Goal: Task Accomplishment & Management: Use online tool/utility

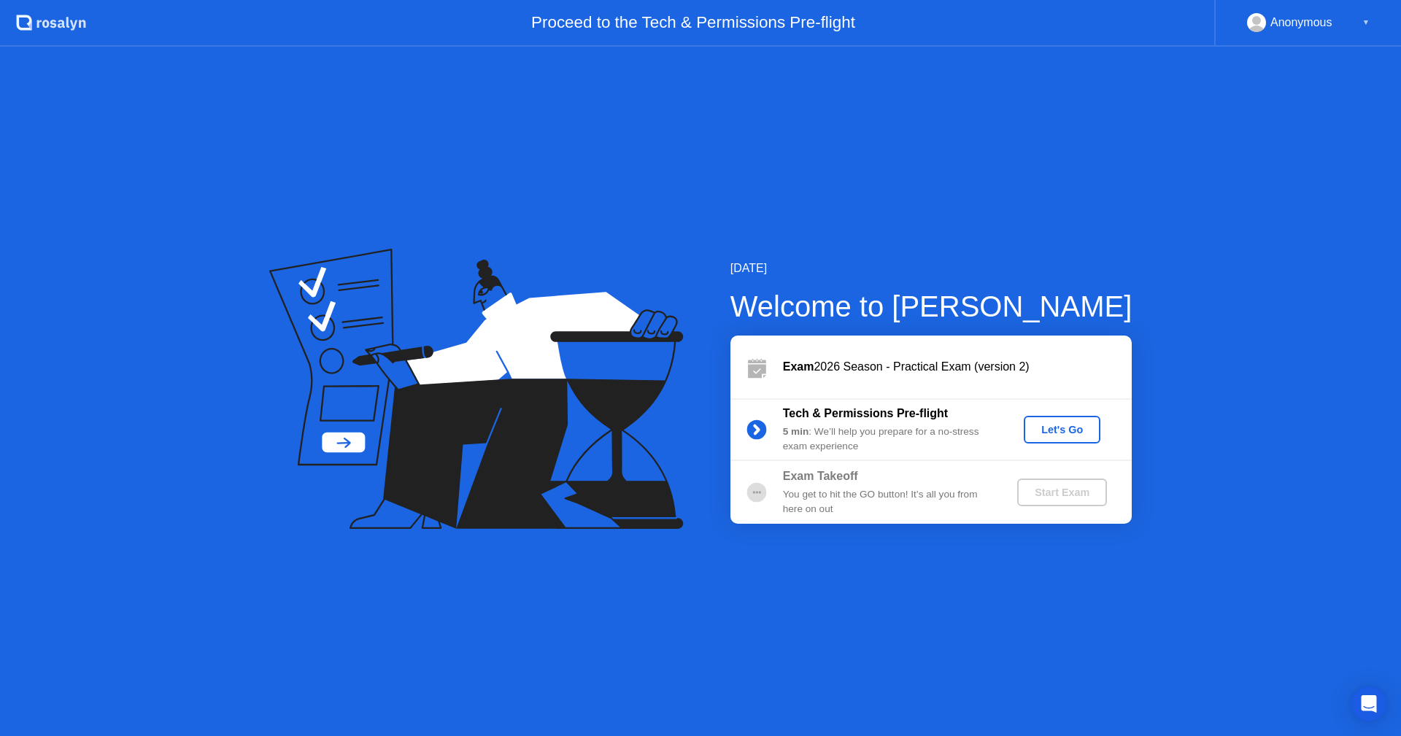
click at [1061, 433] on div "Let's Go" at bounding box center [1061, 430] width 65 height 12
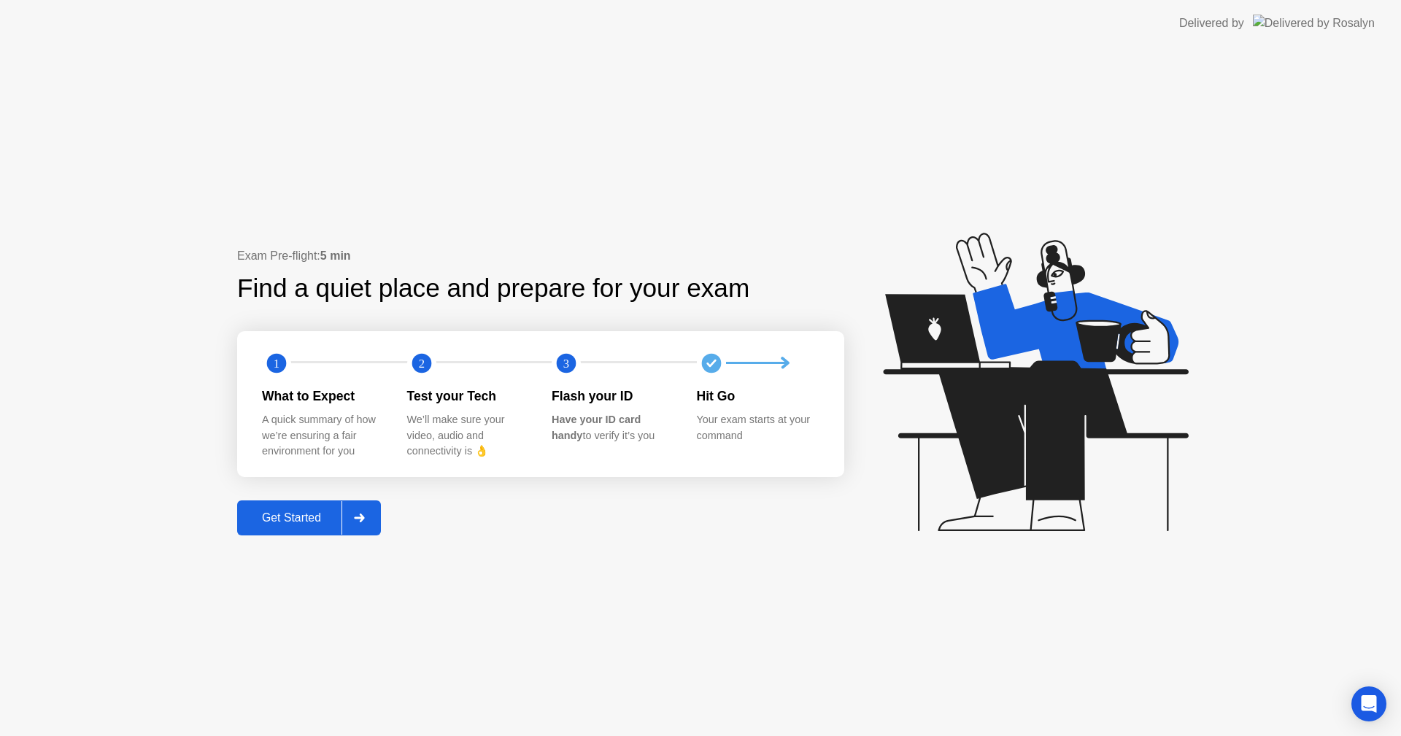
click at [284, 514] on div "Get Started" at bounding box center [291, 517] width 100 height 13
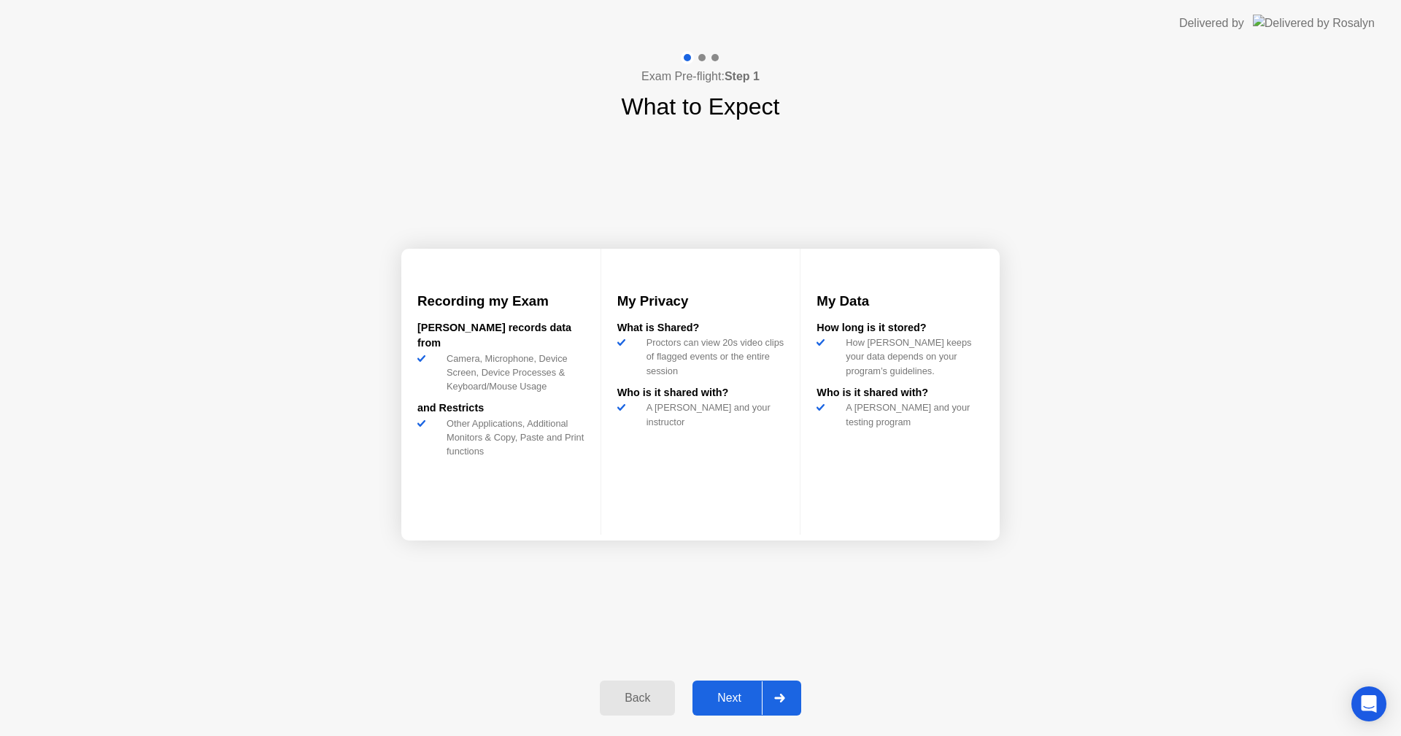
click at [714, 704] on div "Next" at bounding box center [729, 698] width 65 height 13
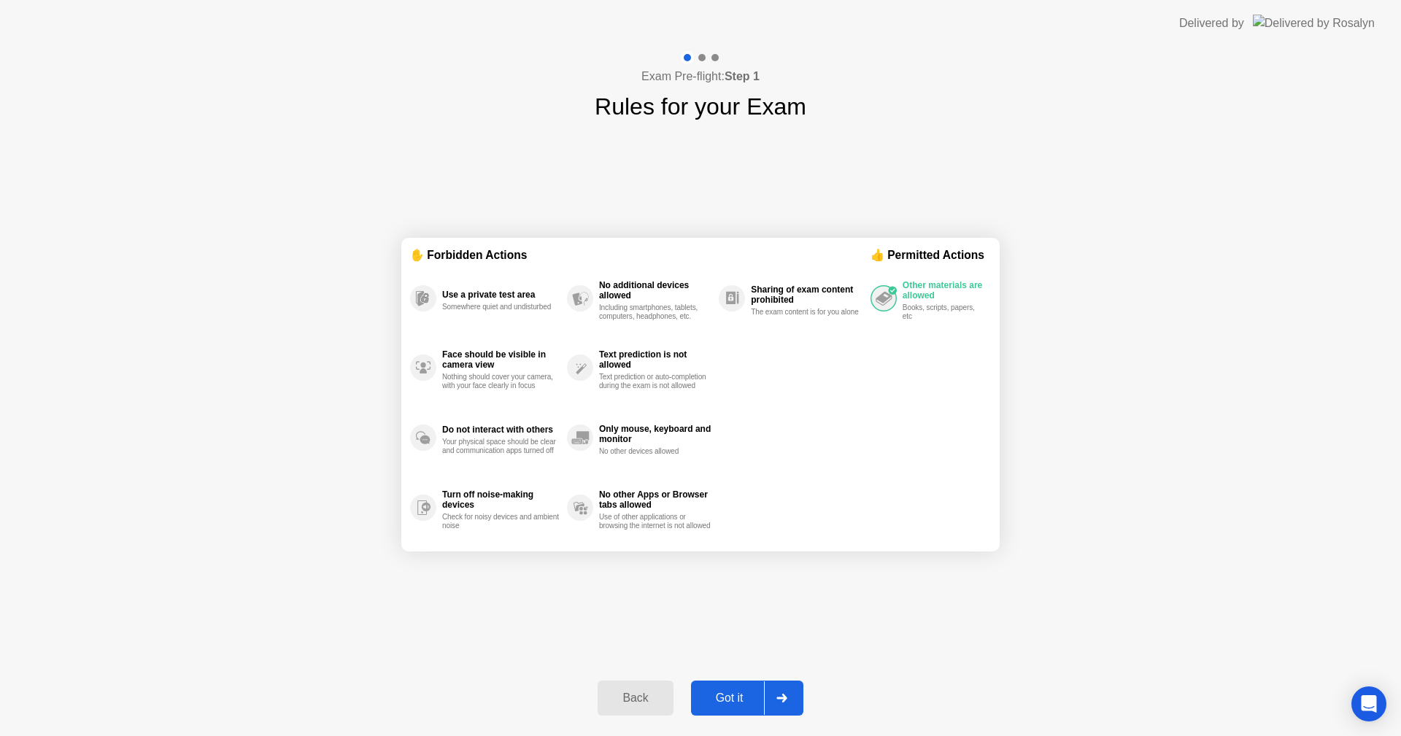
click at [729, 697] on div "Got it" at bounding box center [729, 698] width 69 height 13
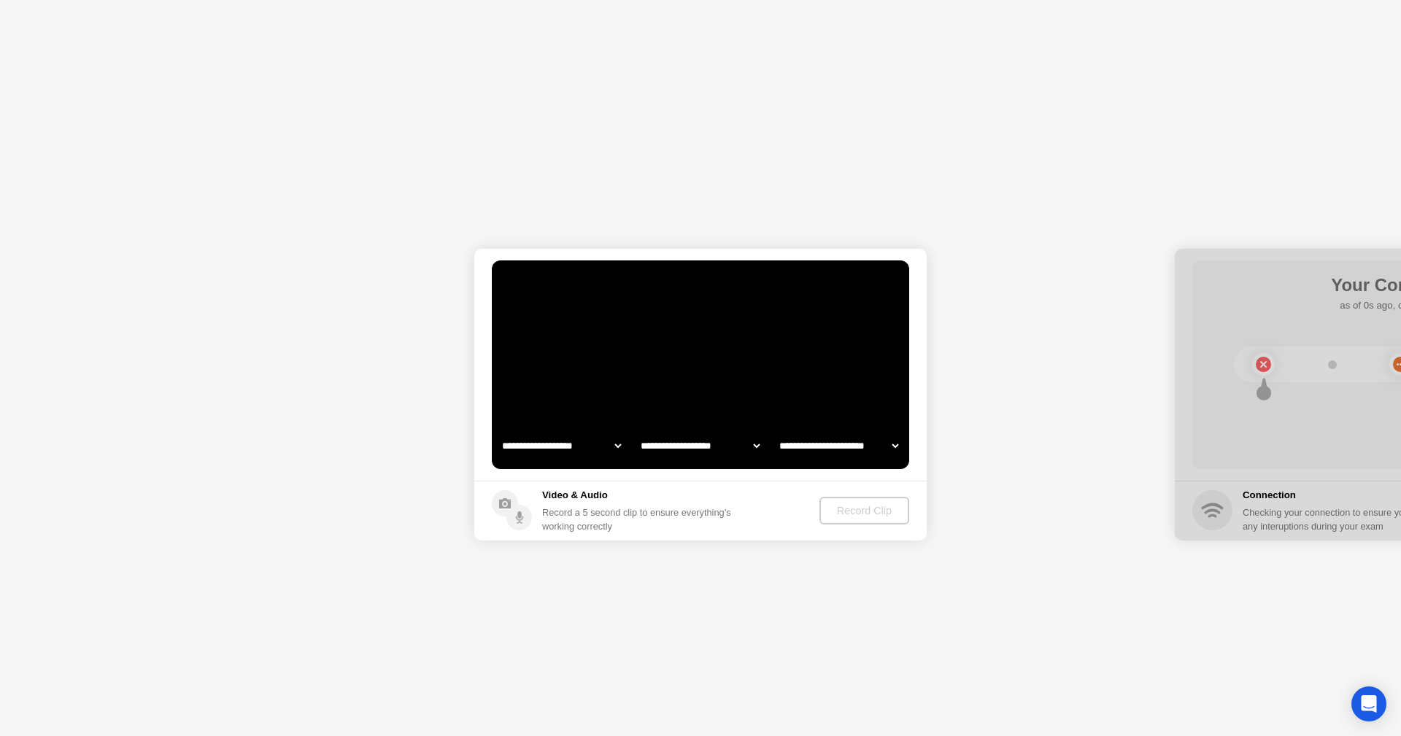
select select "**********"
select select "*******"
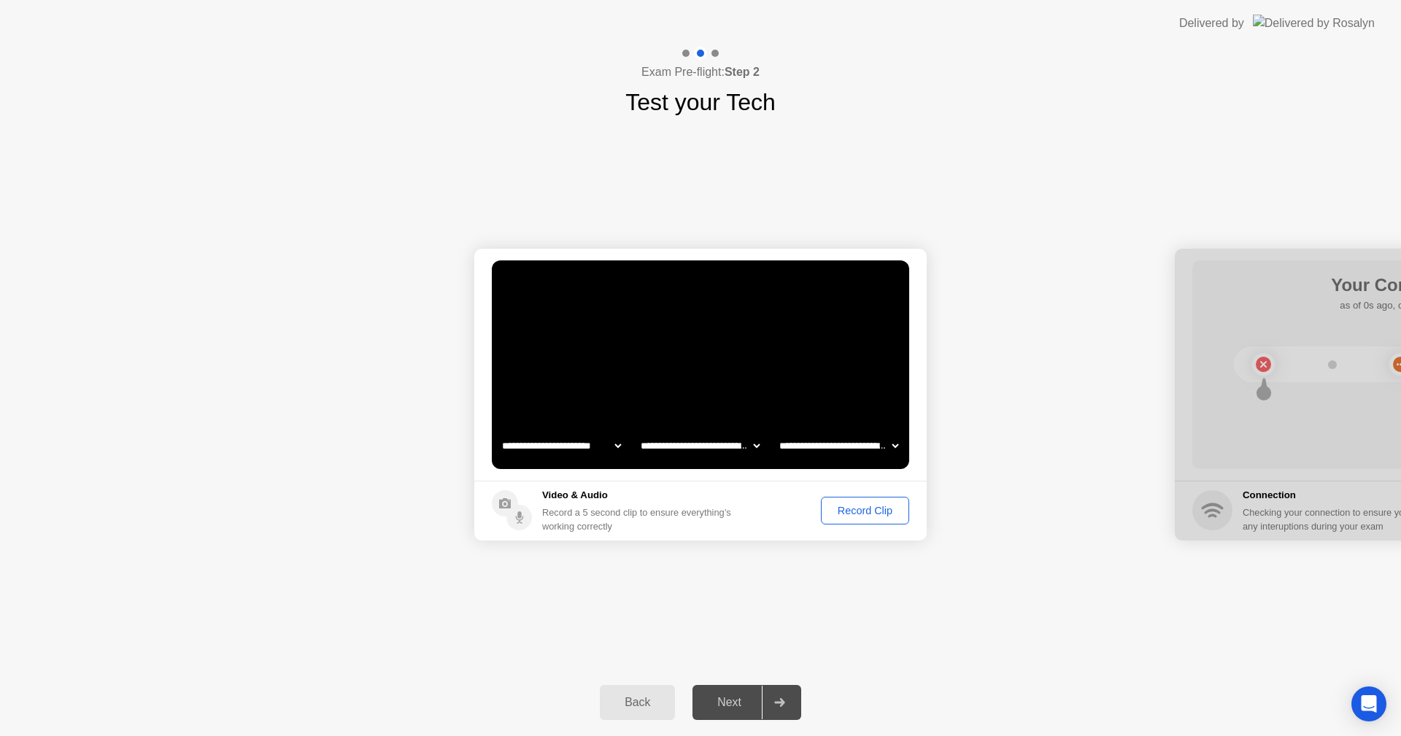
click at [849, 506] on div "Record Clip" at bounding box center [865, 511] width 78 height 12
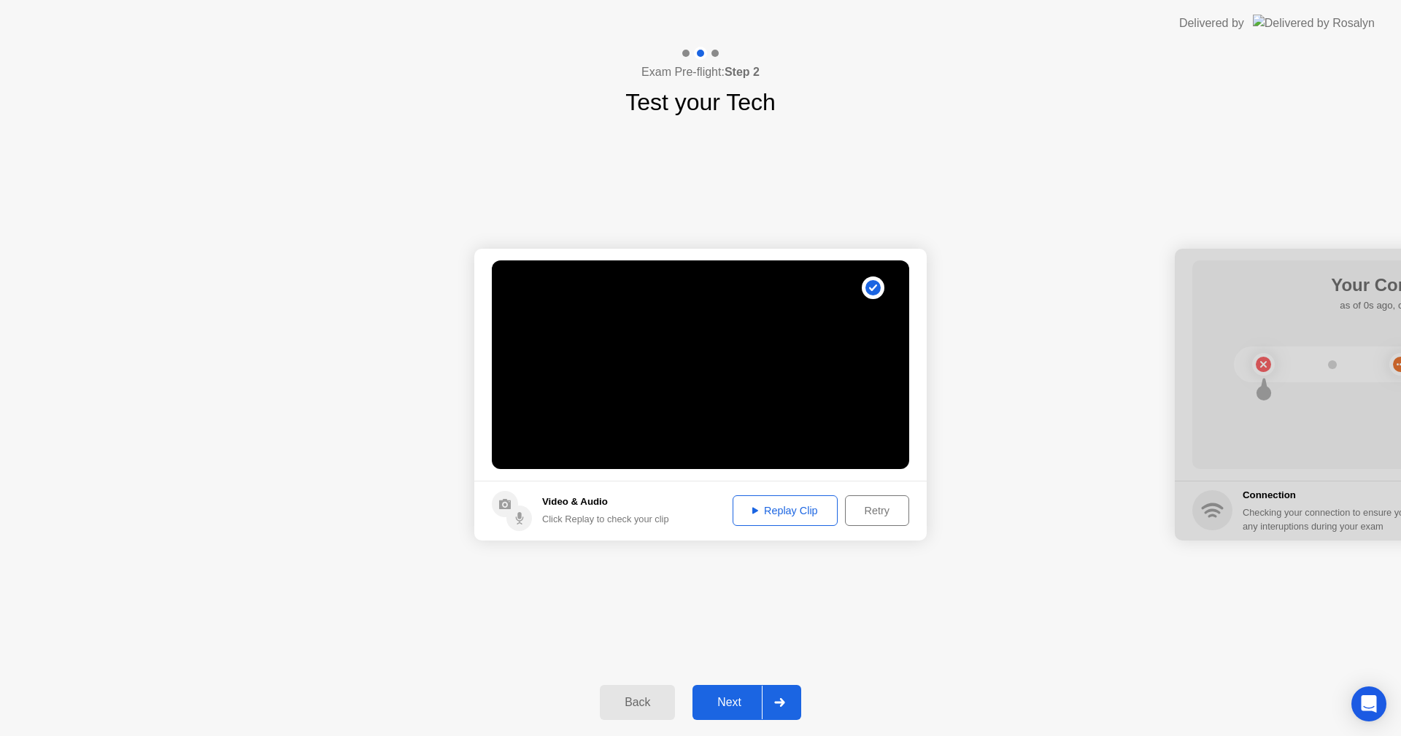
click at [870, 505] on div "Retry" at bounding box center [877, 511] width 54 height 12
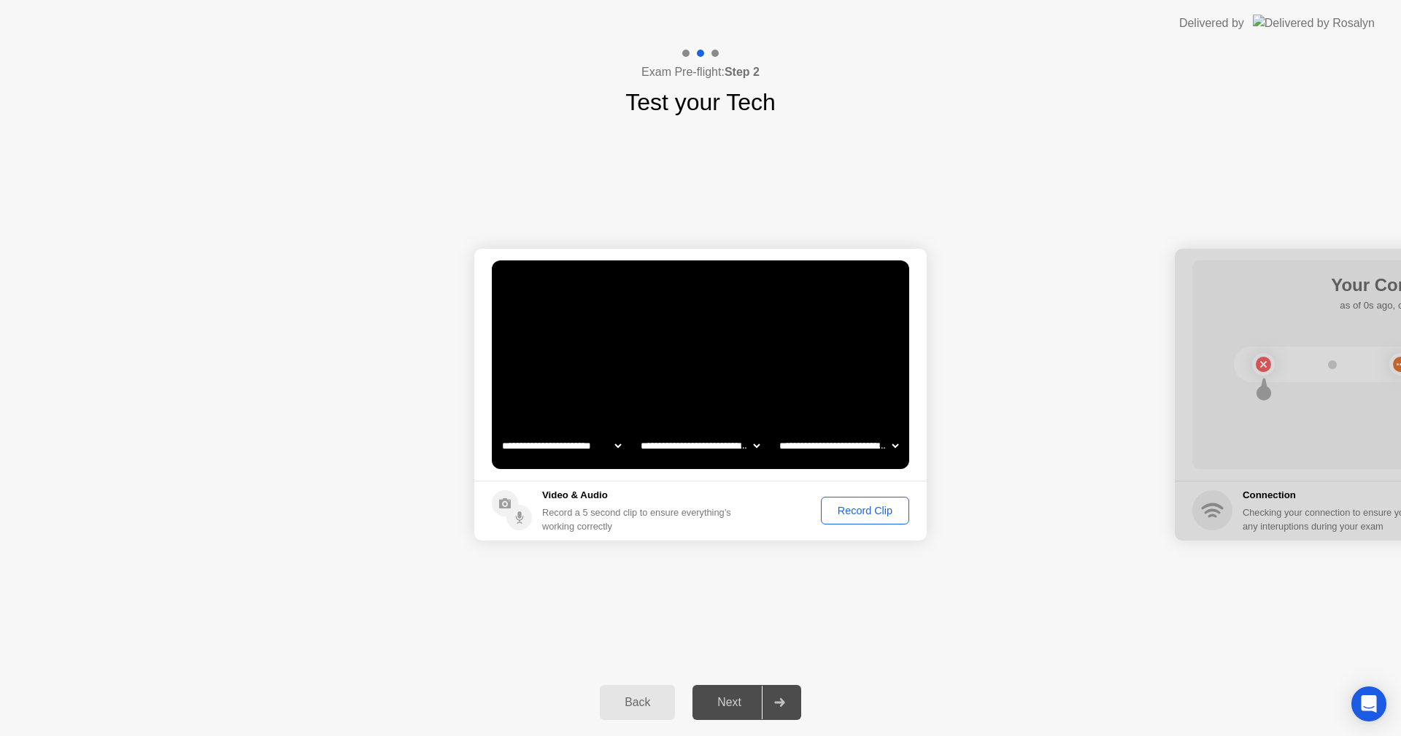
click at [867, 507] on div "Record Clip" at bounding box center [865, 511] width 78 height 12
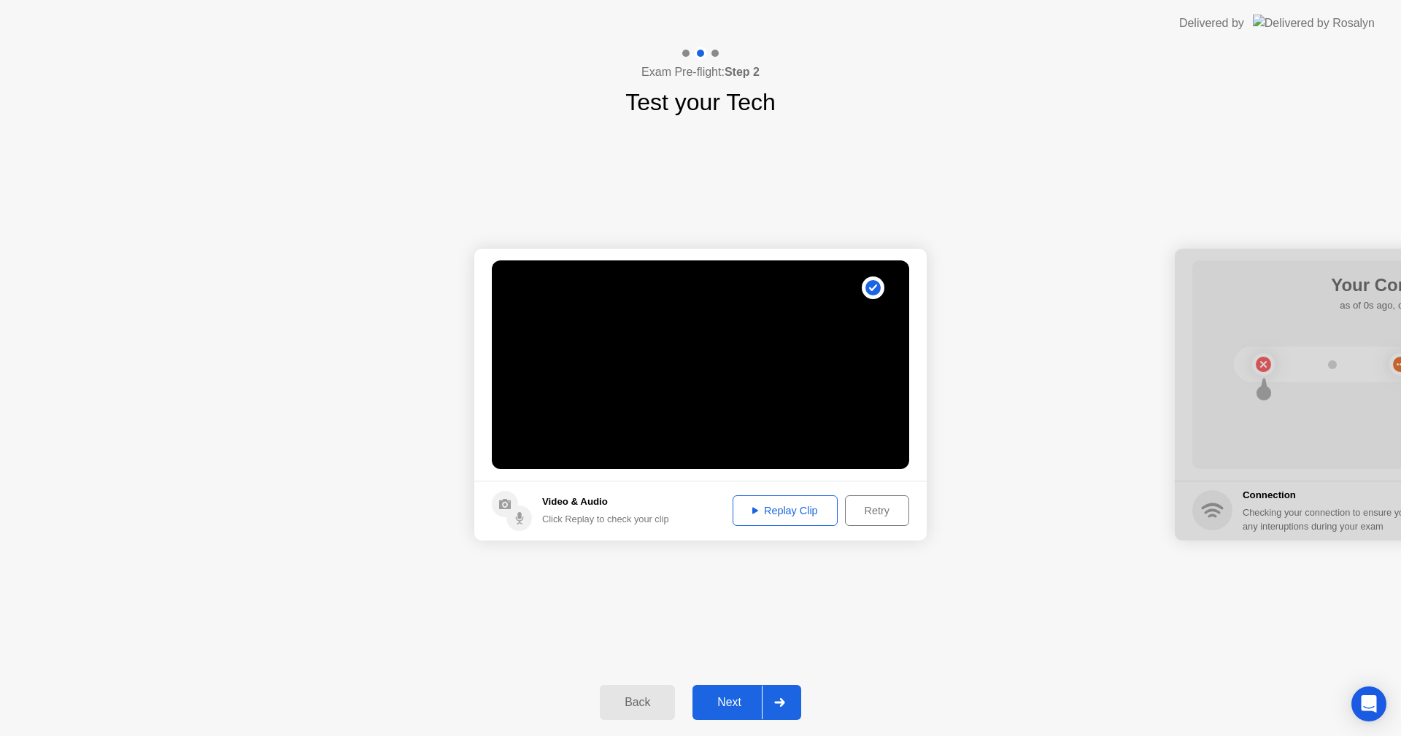
click at [779, 505] on div "Replay Clip" at bounding box center [785, 511] width 95 height 12
click at [872, 505] on div "Retry" at bounding box center [877, 511] width 54 height 12
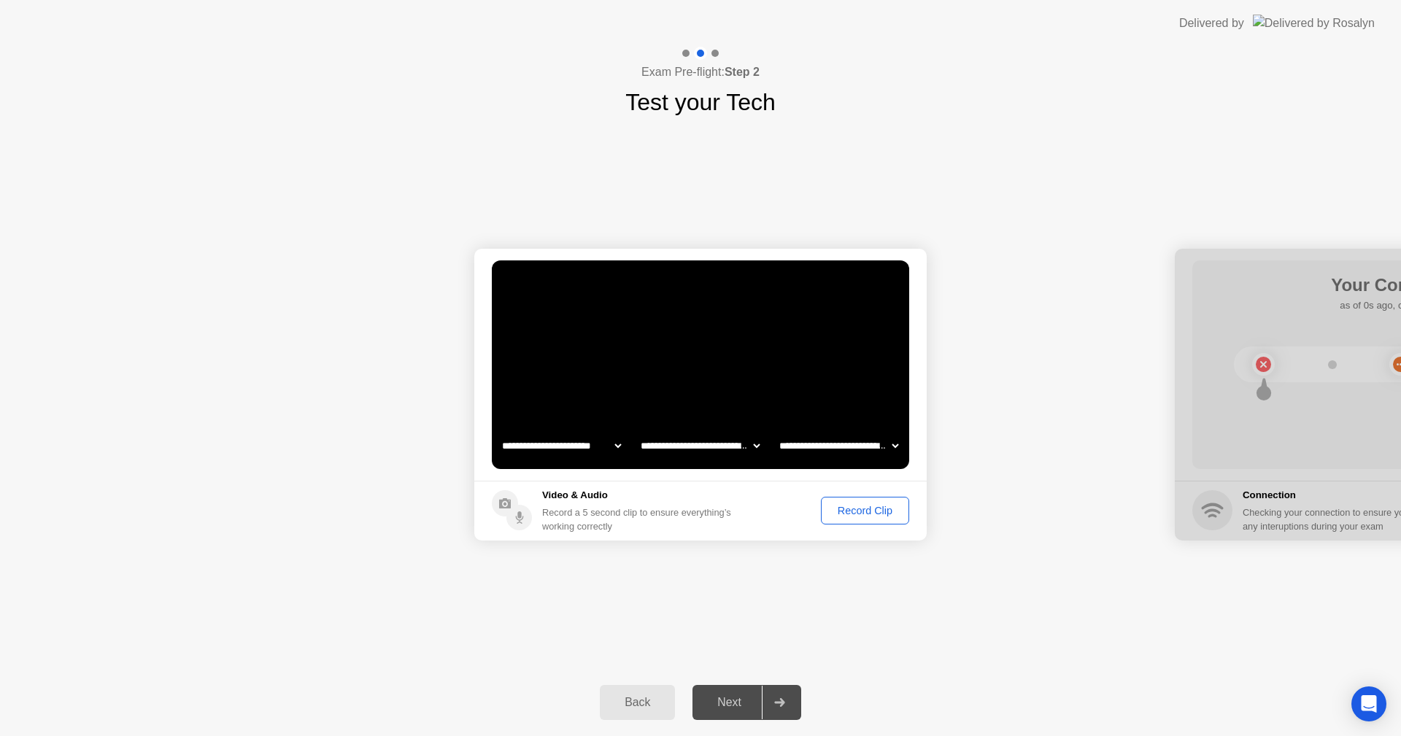
click at [846, 506] on div "Record Clip" at bounding box center [865, 511] width 78 height 12
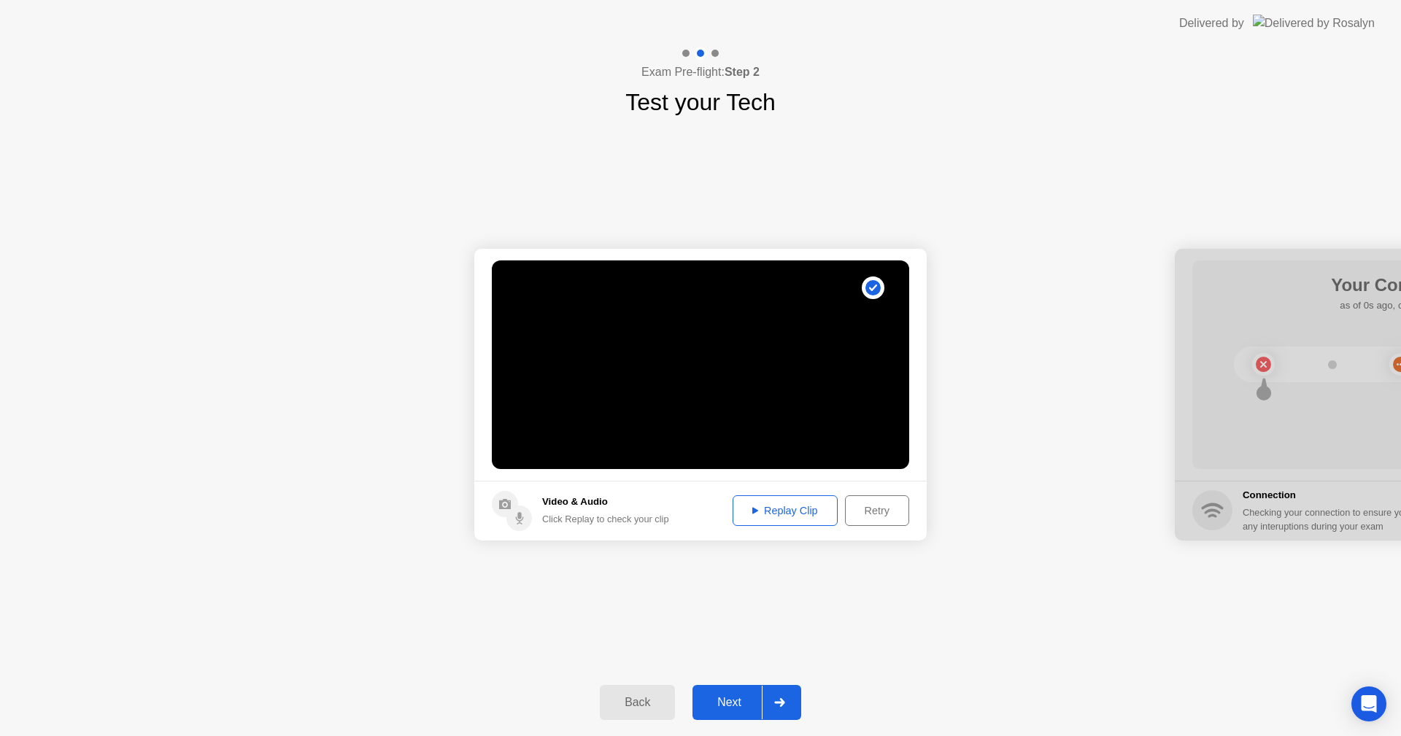
click at [770, 498] on button "Replay Clip" at bounding box center [784, 510] width 105 height 31
click at [730, 692] on button "Next" at bounding box center [746, 702] width 109 height 35
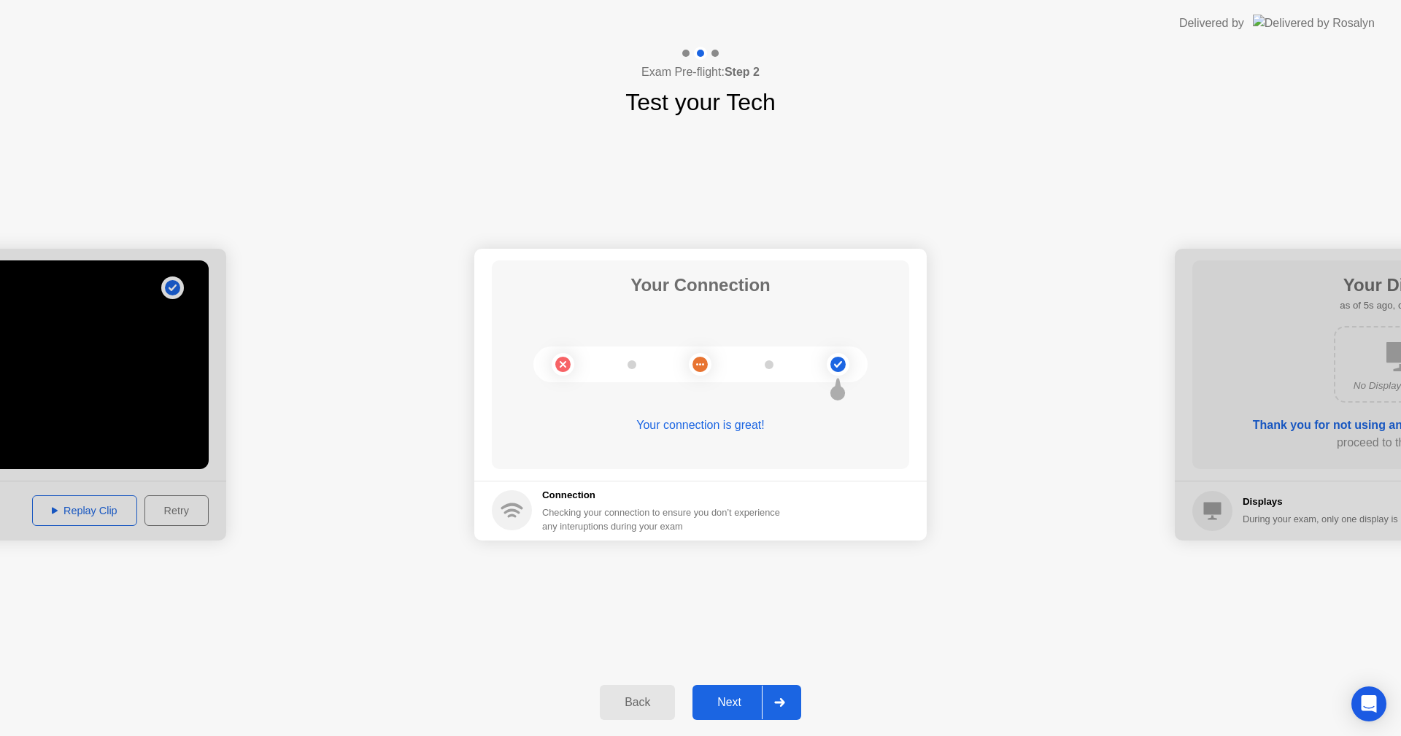
click at [735, 698] on div "Next" at bounding box center [729, 702] width 65 height 13
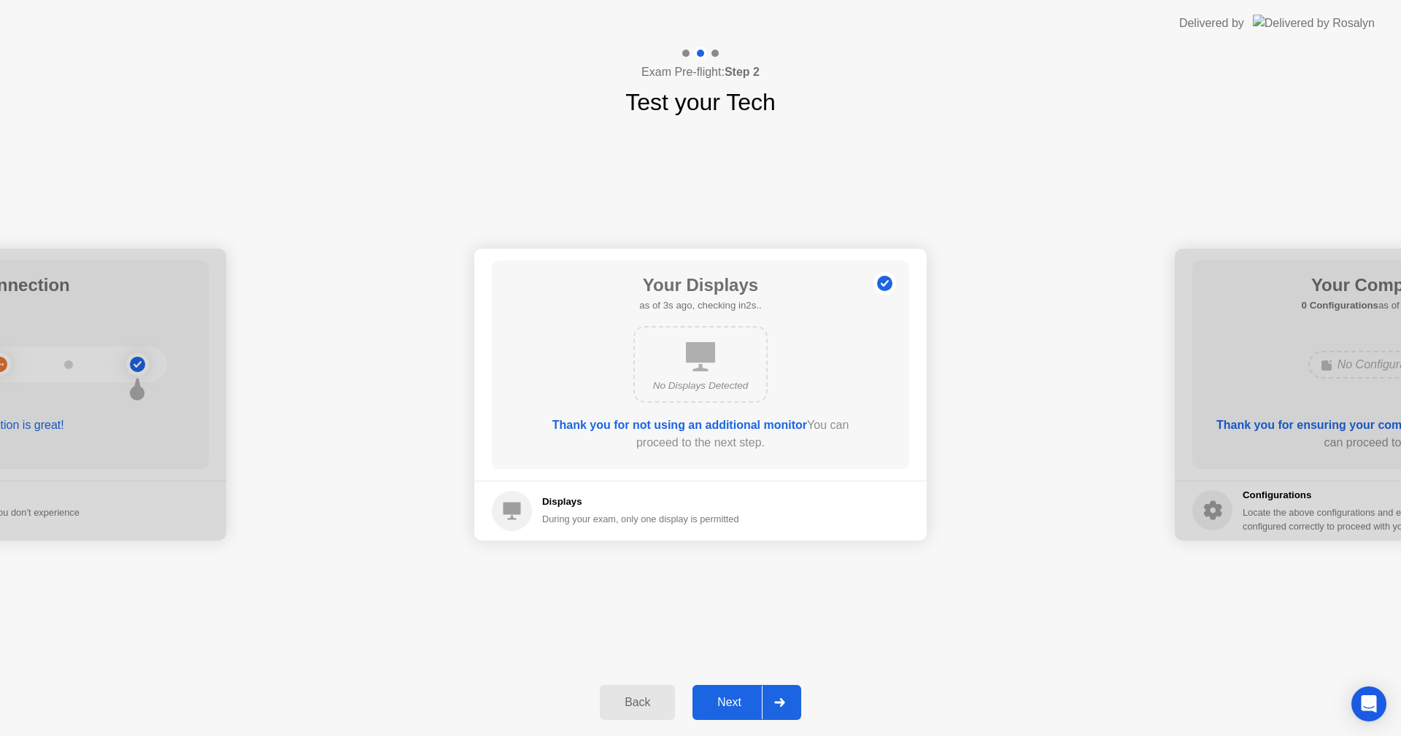
click at [735, 698] on div "Next" at bounding box center [729, 702] width 65 height 13
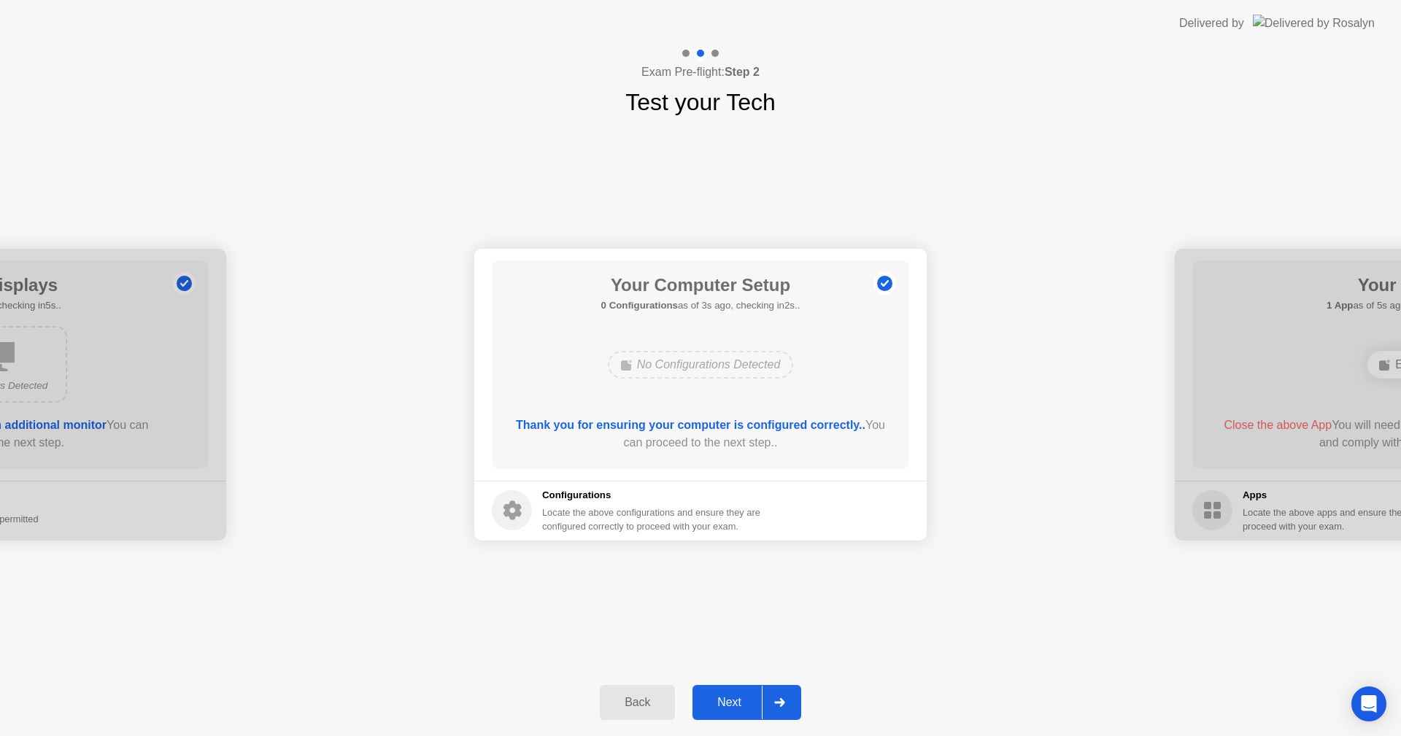
click at [735, 698] on div "Next" at bounding box center [729, 702] width 65 height 13
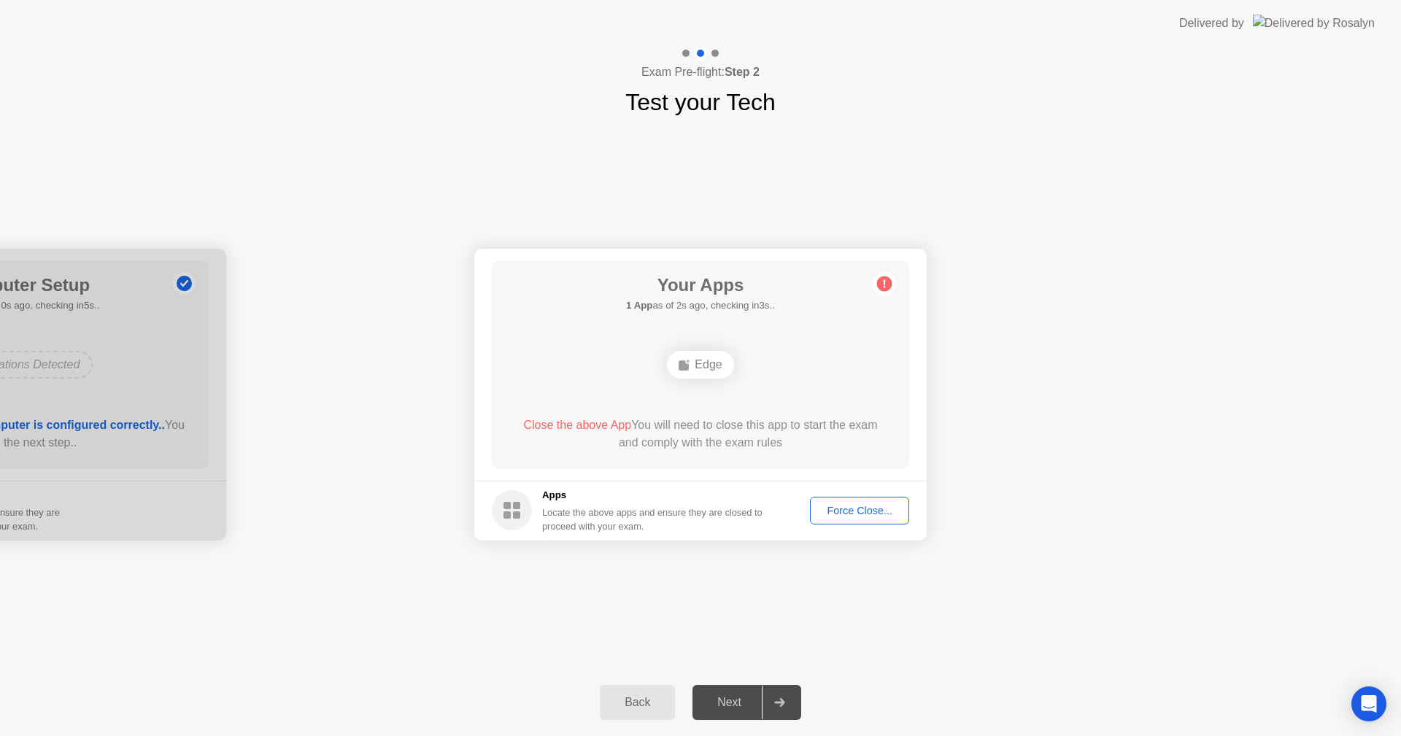
click at [847, 506] on div "Force Close..." at bounding box center [859, 511] width 89 height 12
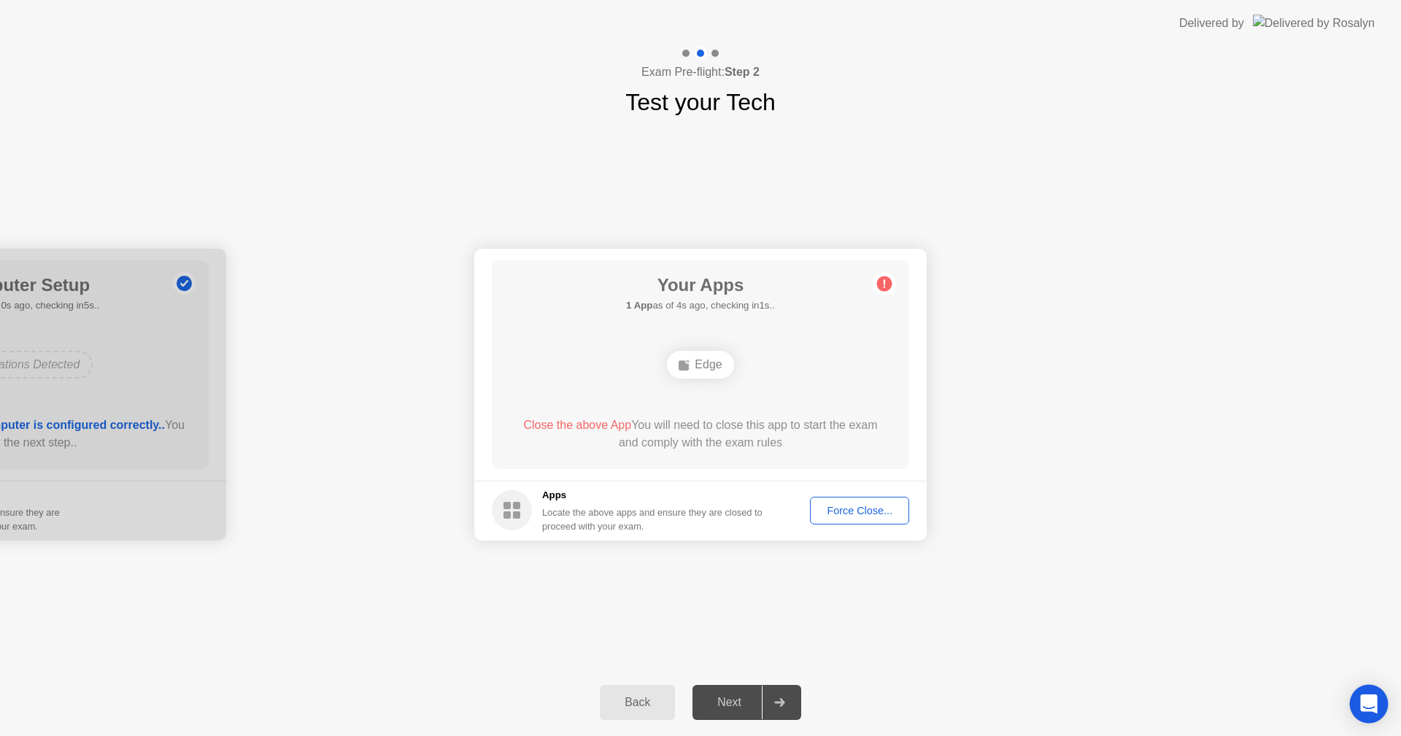
click at [1364, 701] on icon "Open Intercom Messenger" at bounding box center [1368, 704] width 17 height 19
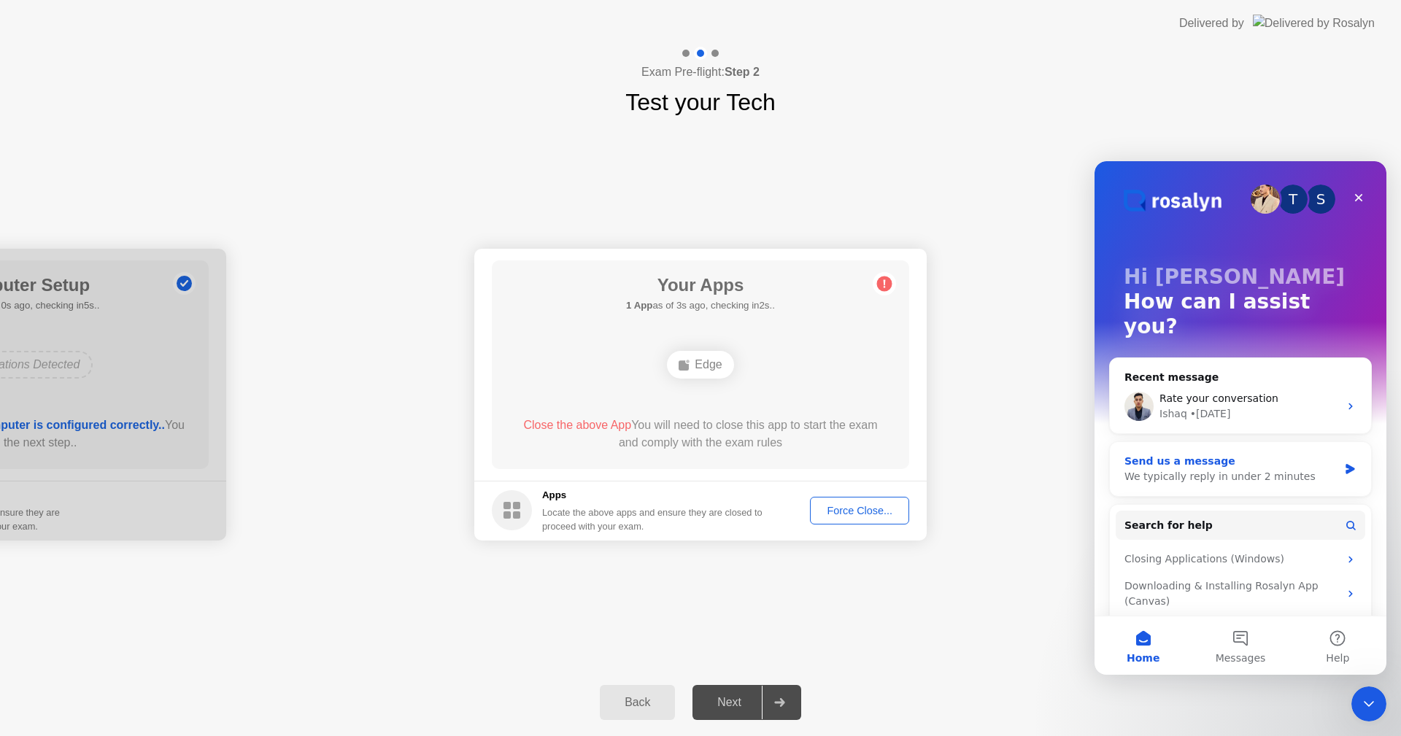
click at [1325, 454] on div "Send us a message" at bounding box center [1231, 461] width 214 height 15
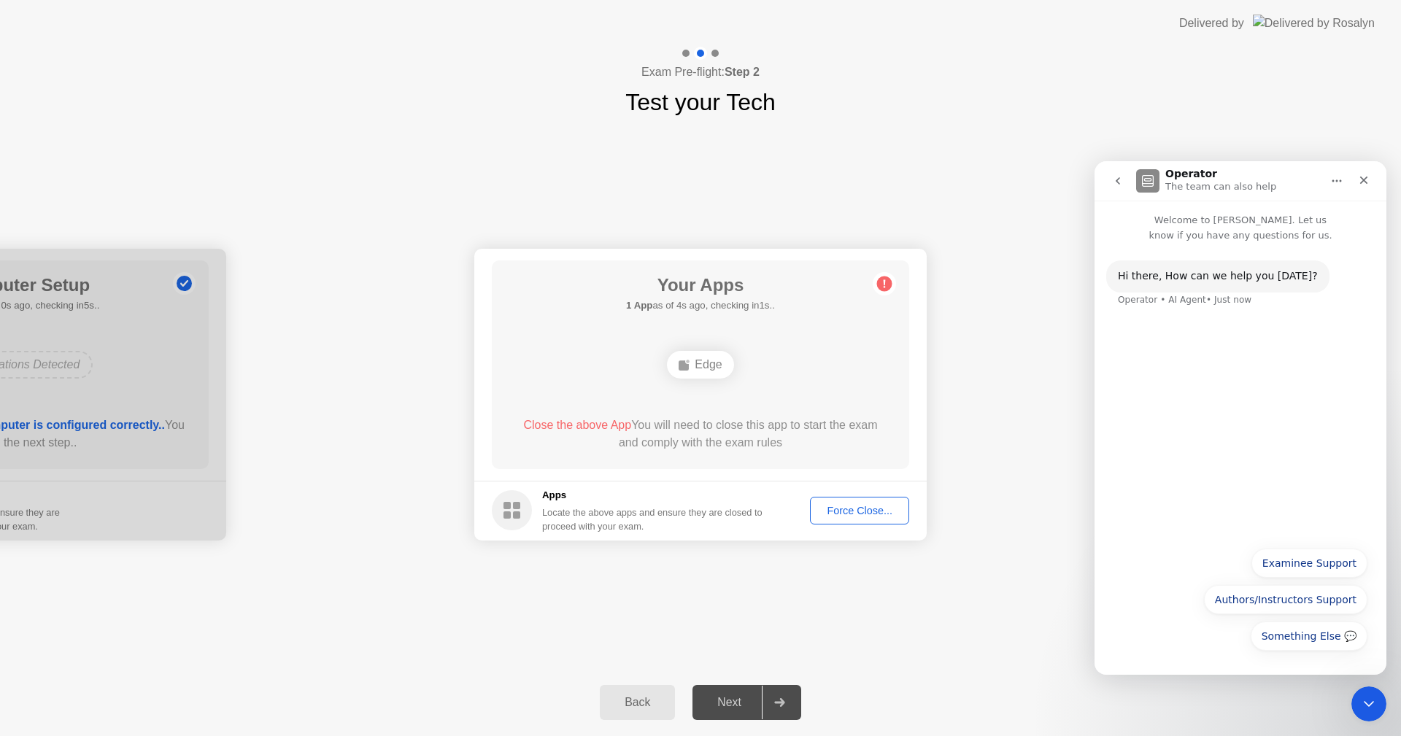
click at [1147, 341] on div "Hi ​there, How can we help you [DATE]? Operator • AI Agent • Just now" at bounding box center [1240, 391] width 292 height 296
click at [1280, 554] on button "Examinee Support" at bounding box center [1309, 563] width 116 height 29
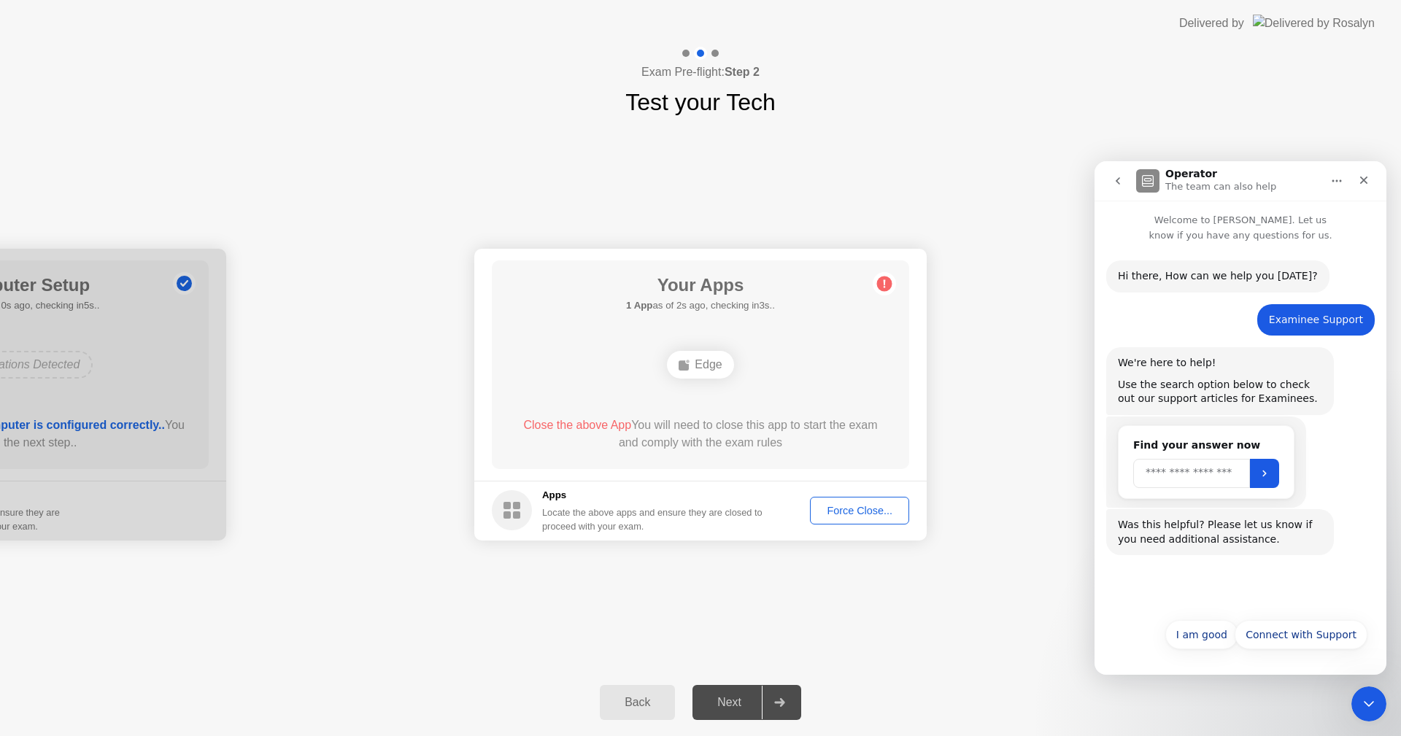
click at [1167, 484] on input "Search" at bounding box center [1191, 473] width 117 height 29
click at [1279, 468] on button "Submit" at bounding box center [1264, 473] width 29 height 29
click at [1153, 450] on h2 "Find your answer now" at bounding box center [1206, 445] width 146 height 15
click at [1214, 440] on h2 "Find your answer now" at bounding box center [1206, 445] width 146 height 15
click at [1280, 629] on button "Connect with Support" at bounding box center [1300, 634] width 133 height 29
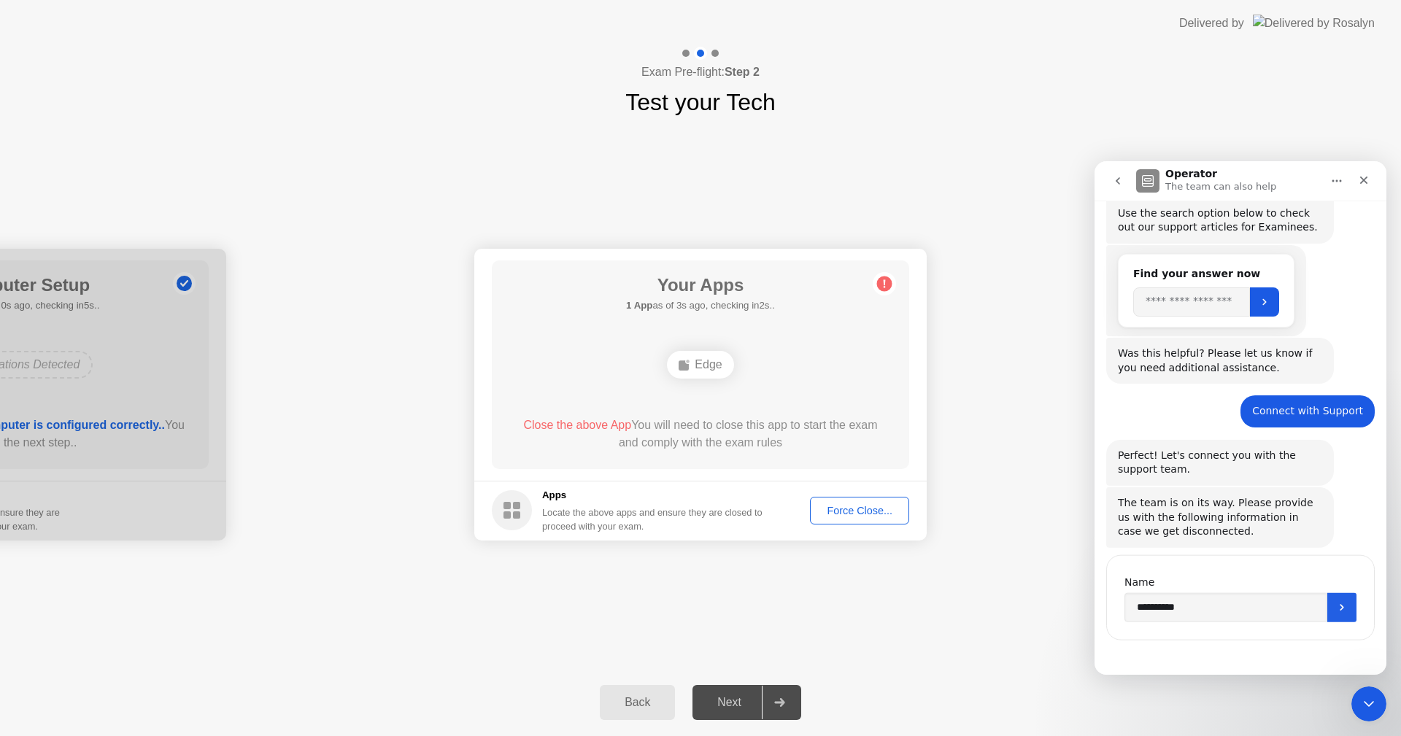
scroll to position [175, 0]
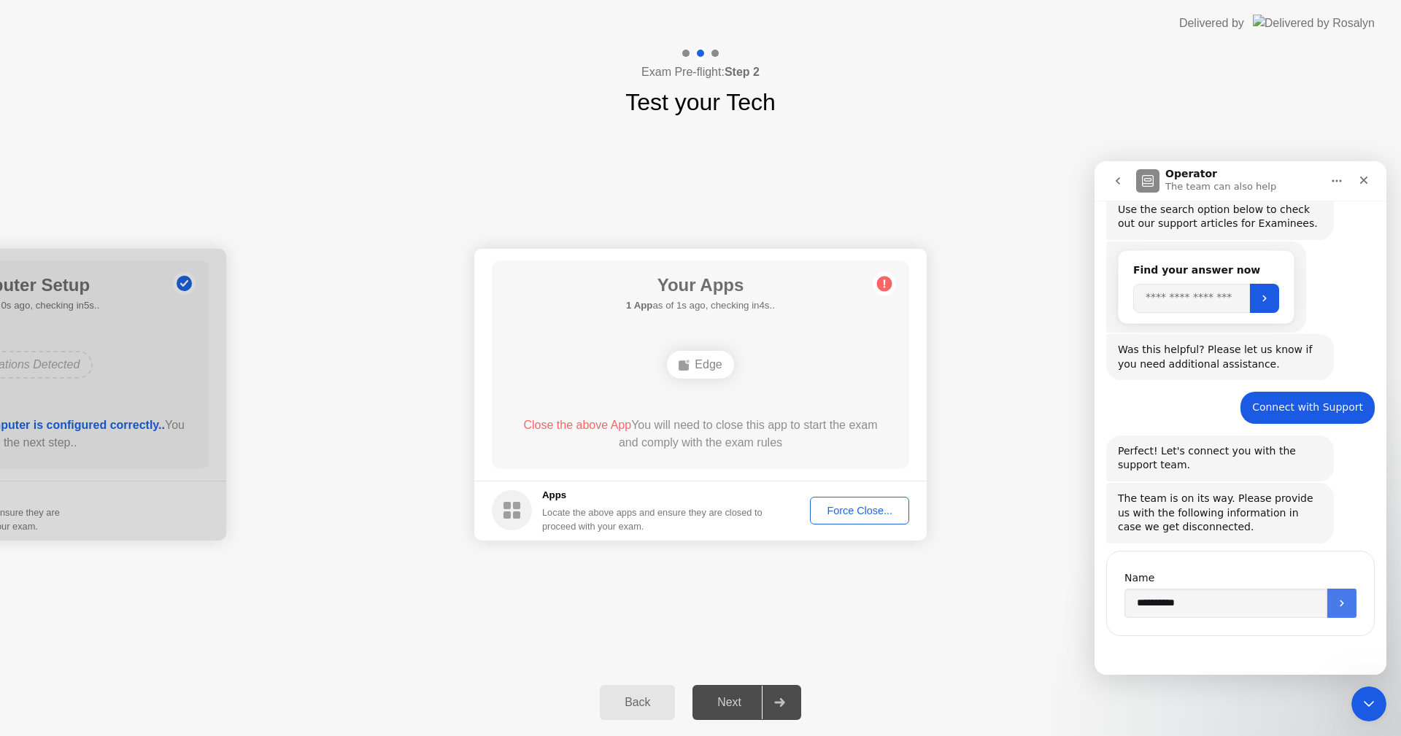
drag, startPoint x: 1342, startPoint y: 603, endPoint x: 1334, endPoint y: 604, distance: 8.8
click at [1336, 604] on icon "Submit" at bounding box center [1342, 604] width 12 height 12
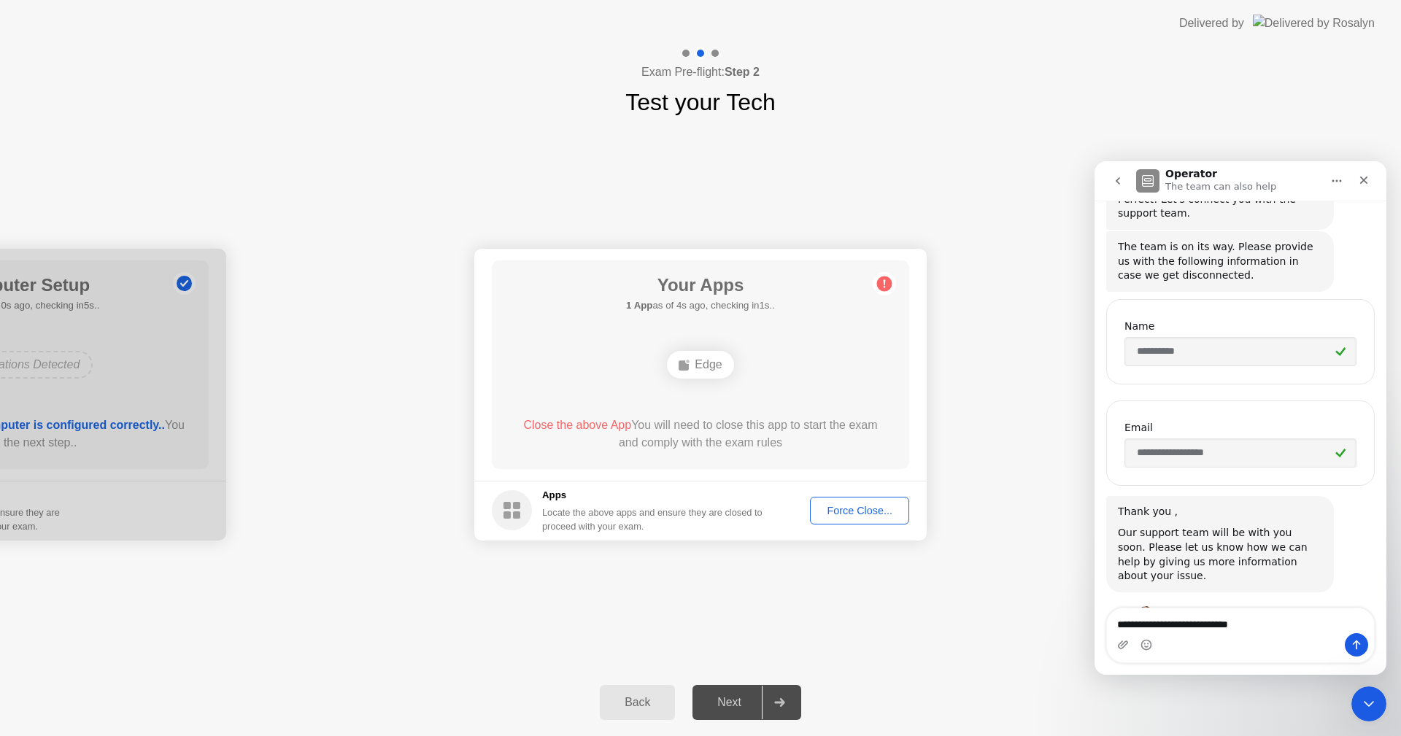
scroll to position [533, 0]
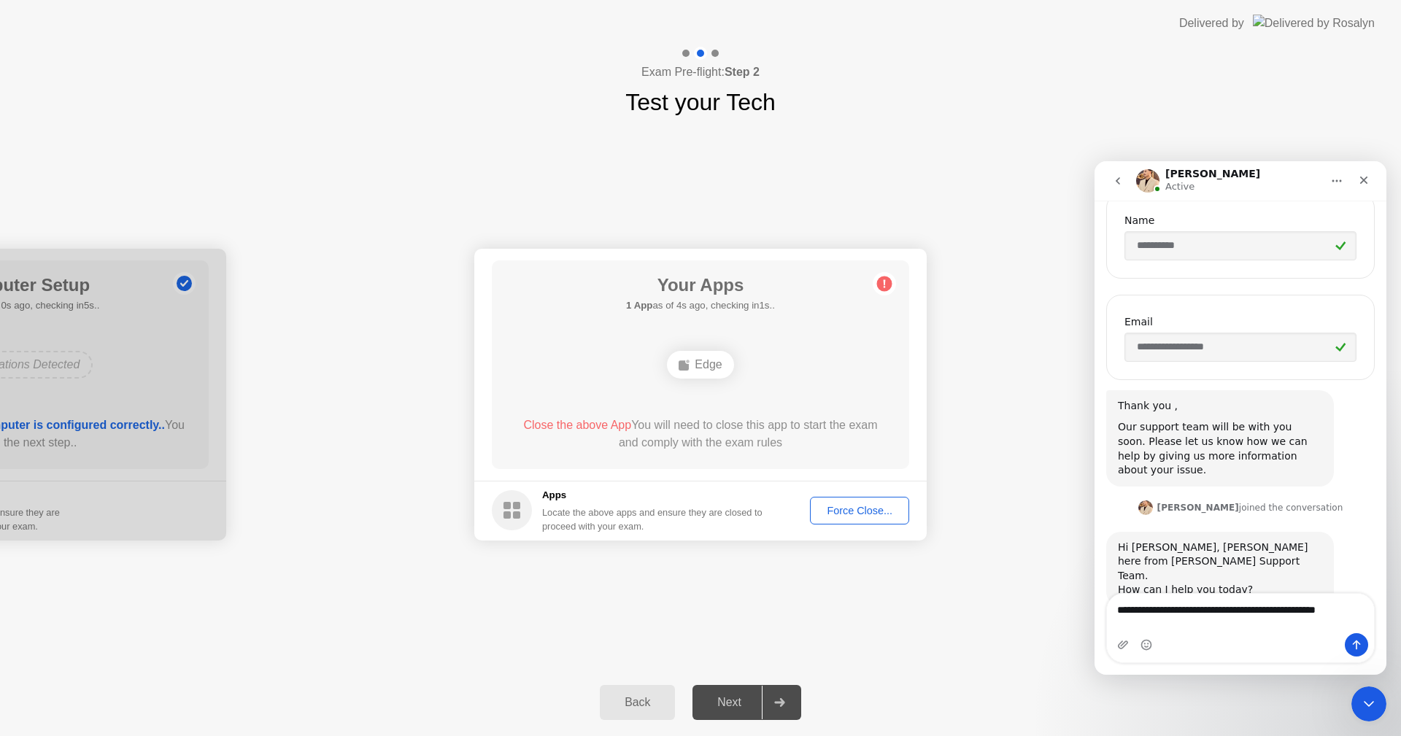
type textarea "**********"
click at [1357, 646] on icon "Send a message…" at bounding box center [1356, 645] width 12 height 12
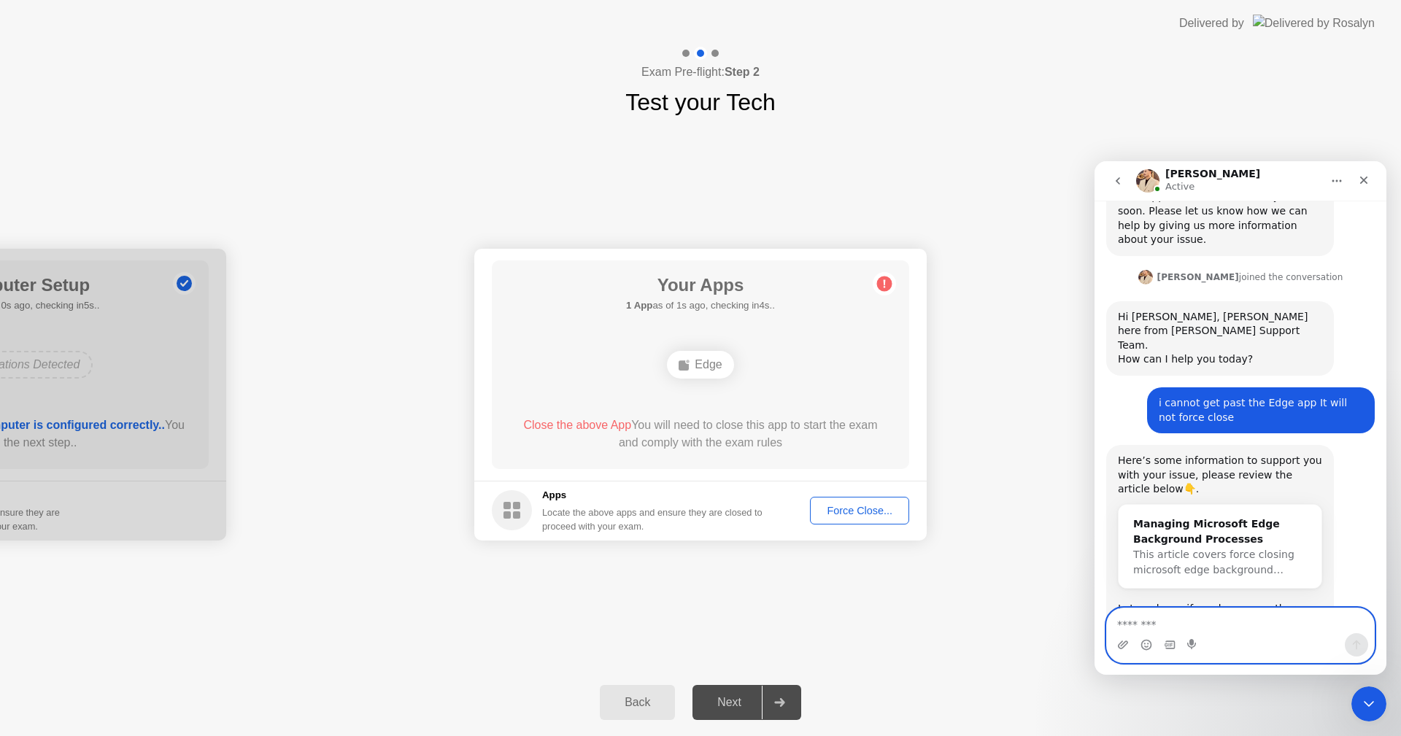
scroll to position [796, 0]
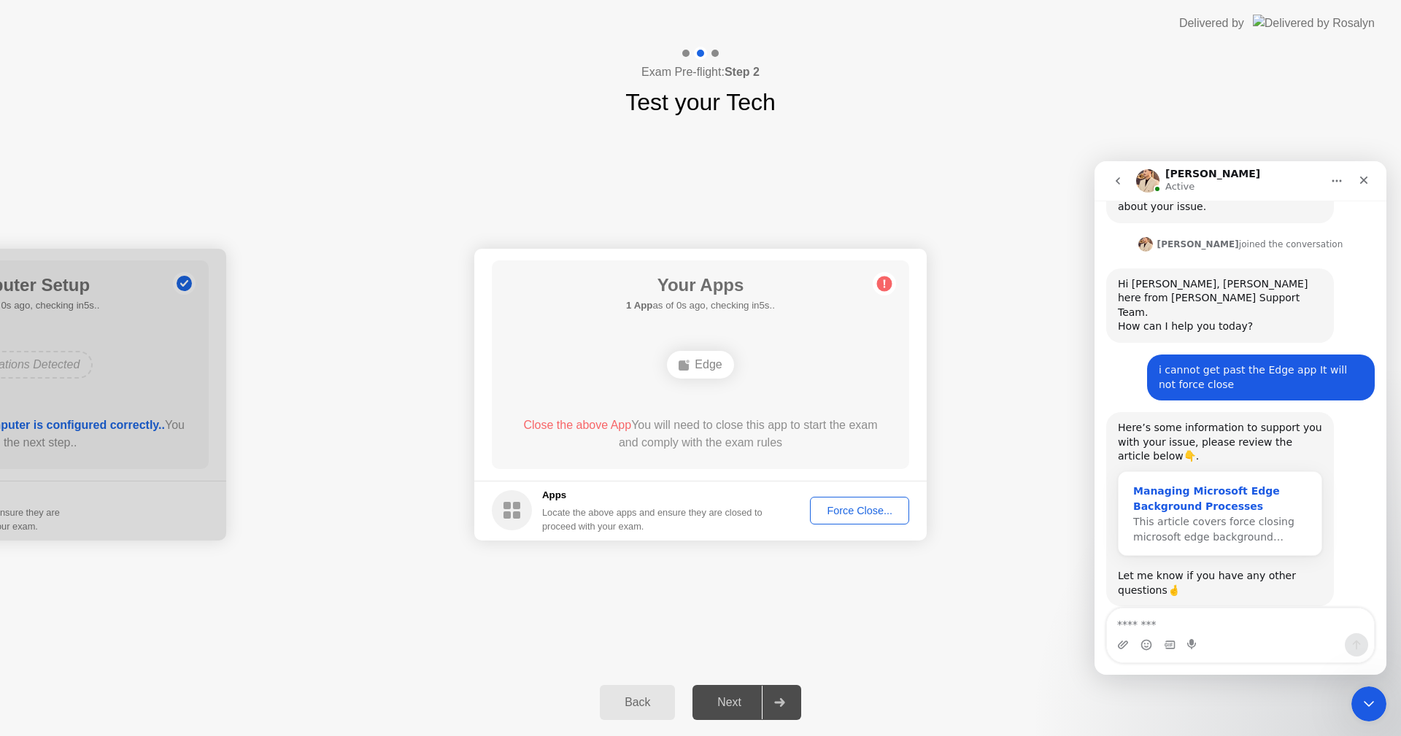
click at [1282, 514] on div "This article covers force closing microsoft edge background…" at bounding box center [1220, 529] width 174 height 31
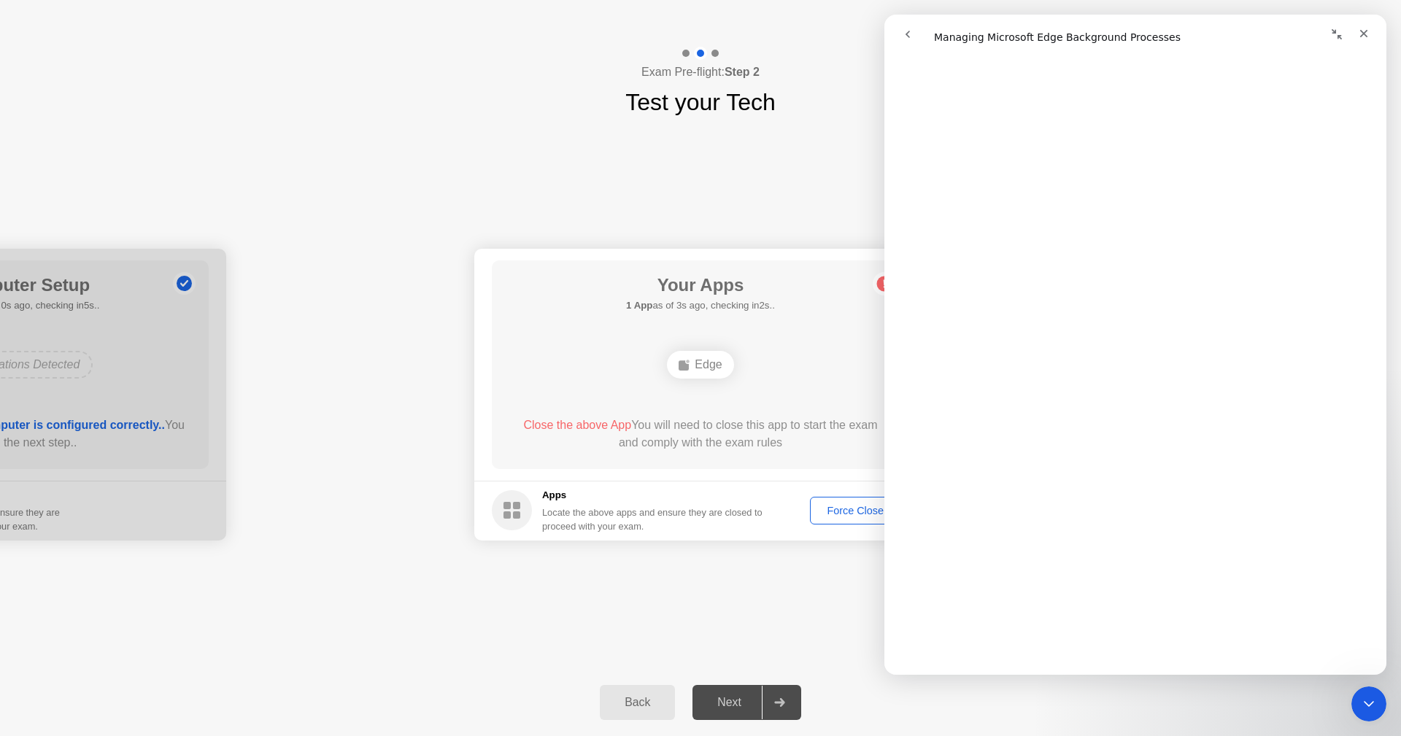
scroll to position [279, 0]
drag, startPoint x: 1383, startPoint y: 293, endPoint x: 2276, endPoint y: 358, distance: 895.4
drag, startPoint x: 1383, startPoint y: 592, endPoint x: 2284, endPoint y: 696, distance: 907.0
drag, startPoint x: 1383, startPoint y: 561, endPoint x: 2284, endPoint y: 707, distance: 913.5
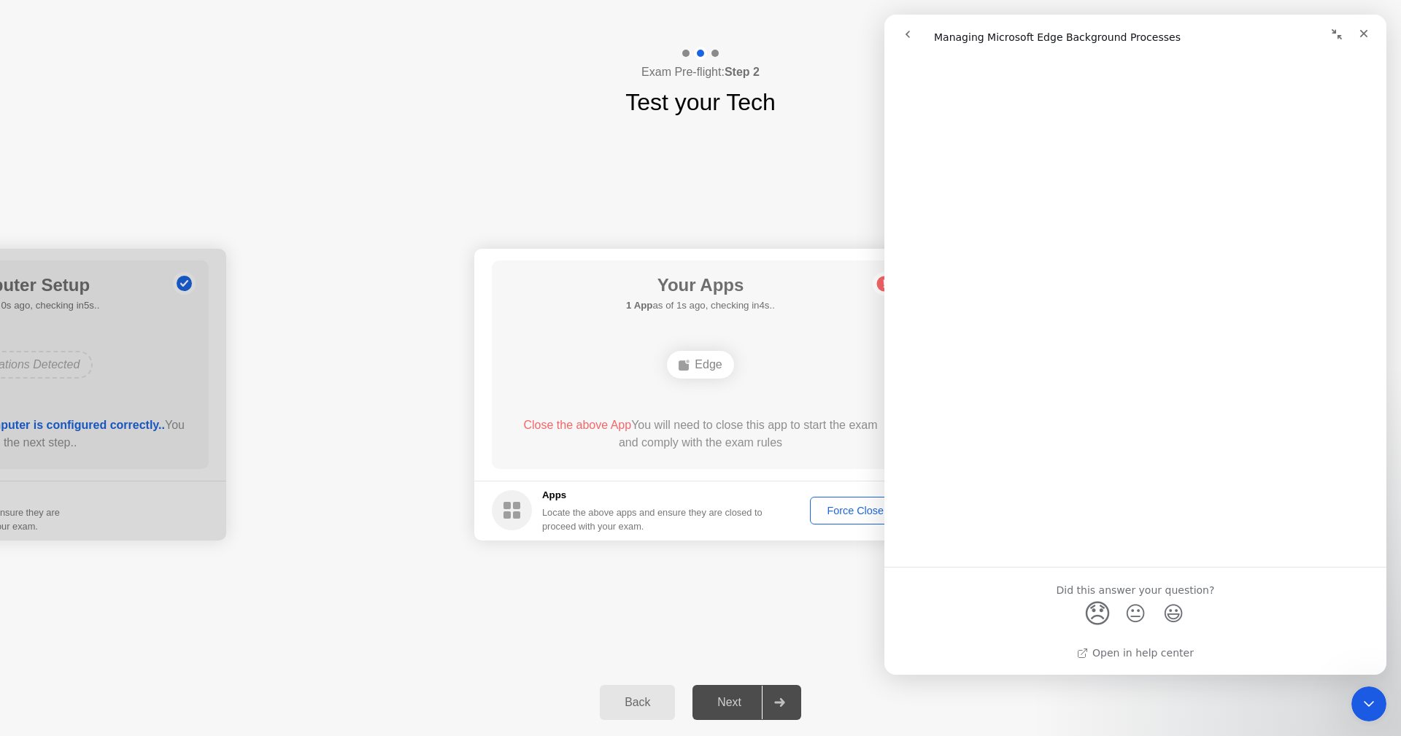
click at [1096, 606] on span "😞" at bounding box center [1097, 613] width 28 height 39
click at [1119, 652] on link "Open in help center" at bounding box center [1135, 653] width 117 height 12
click at [613, 706] on div "Back" at bounding box center [637, 702] width 66 height 13
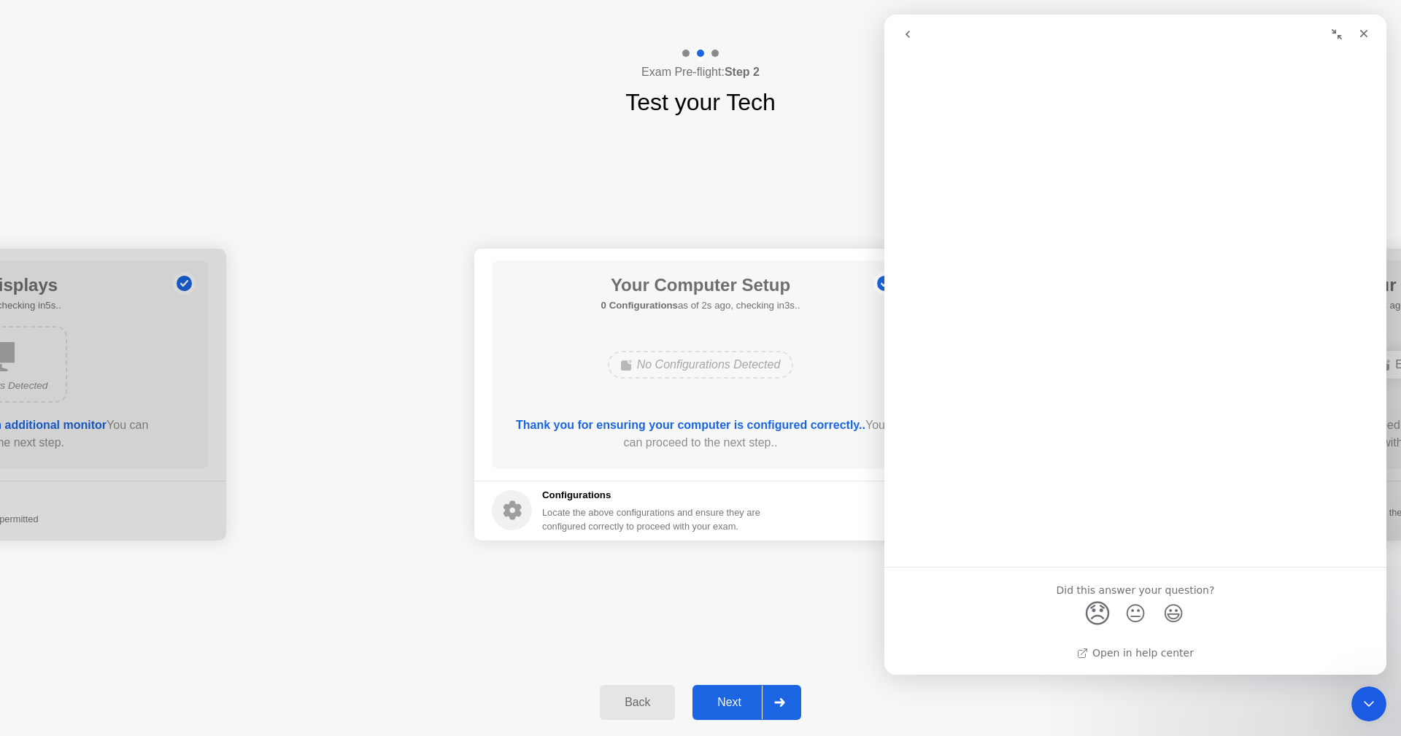
click at [734, 699] on div "Next" at bounding box center [729, 702] width 65 height 13
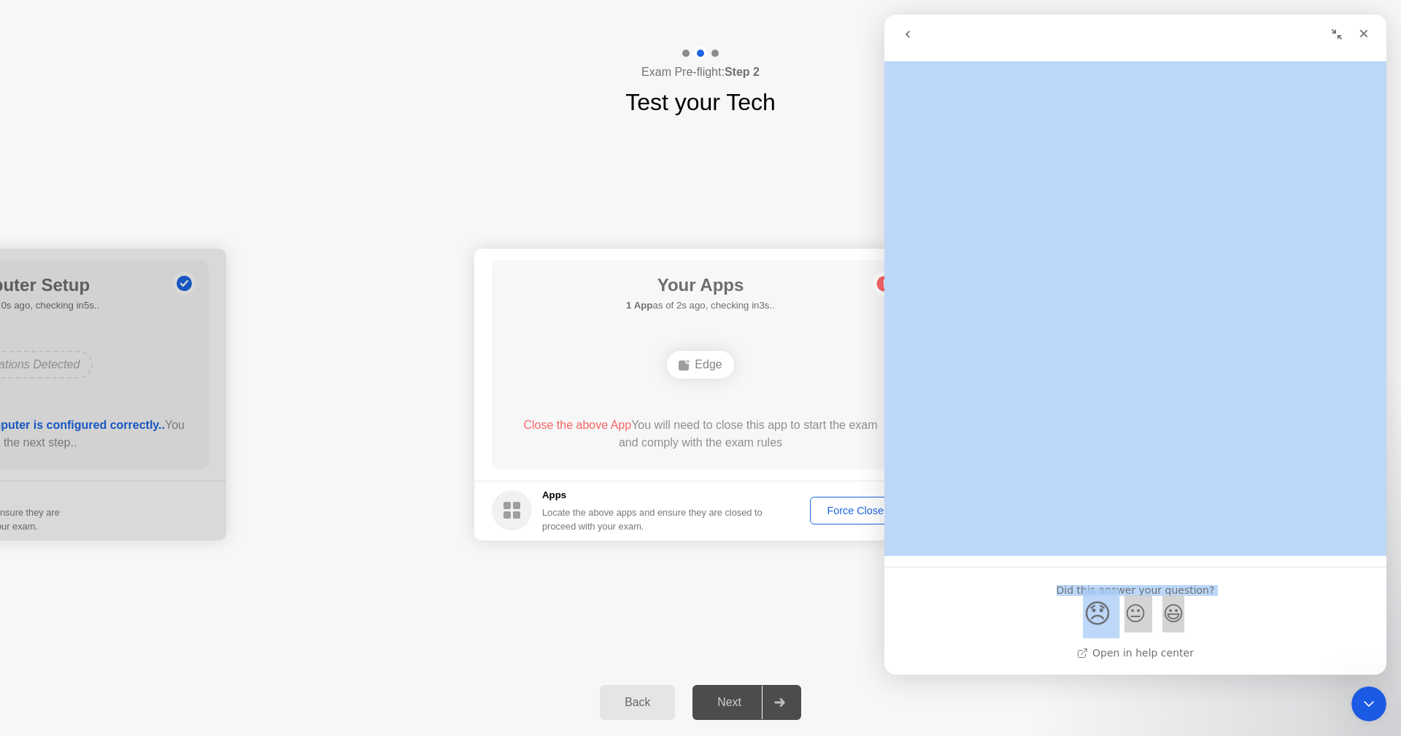
drag, startPoint x: 1379, startPoint y: 635, endPoint x: 1381, endPoint y: 427, distance: 207.9
click at [1381, 427] on div "Managing Microsoft Edge Background Processes Did this answer your question? 😞 😐…" at bounding box center [1135, 368] width 502 height 614
click at [1337, 574] on div "Did this answer your question? 😞 😐 😃" at bounding box center [1135, 603] width 502 height 71
click at [985, 593] on div "Did this answer your question?" at bounding box center [1135, 593] width 467 height 16
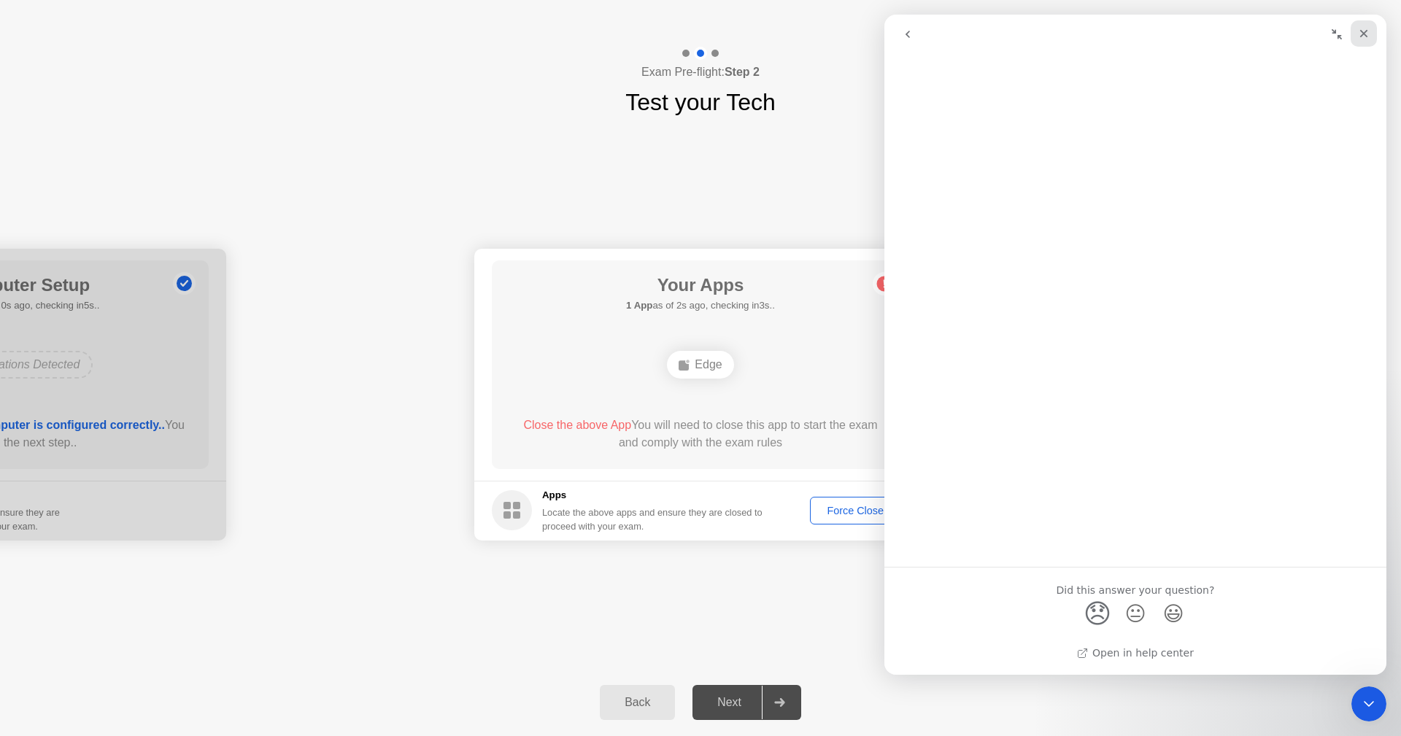
click at [1369, 31] on icon "Close" at bounding box center [1364, 34] width 12 height 12
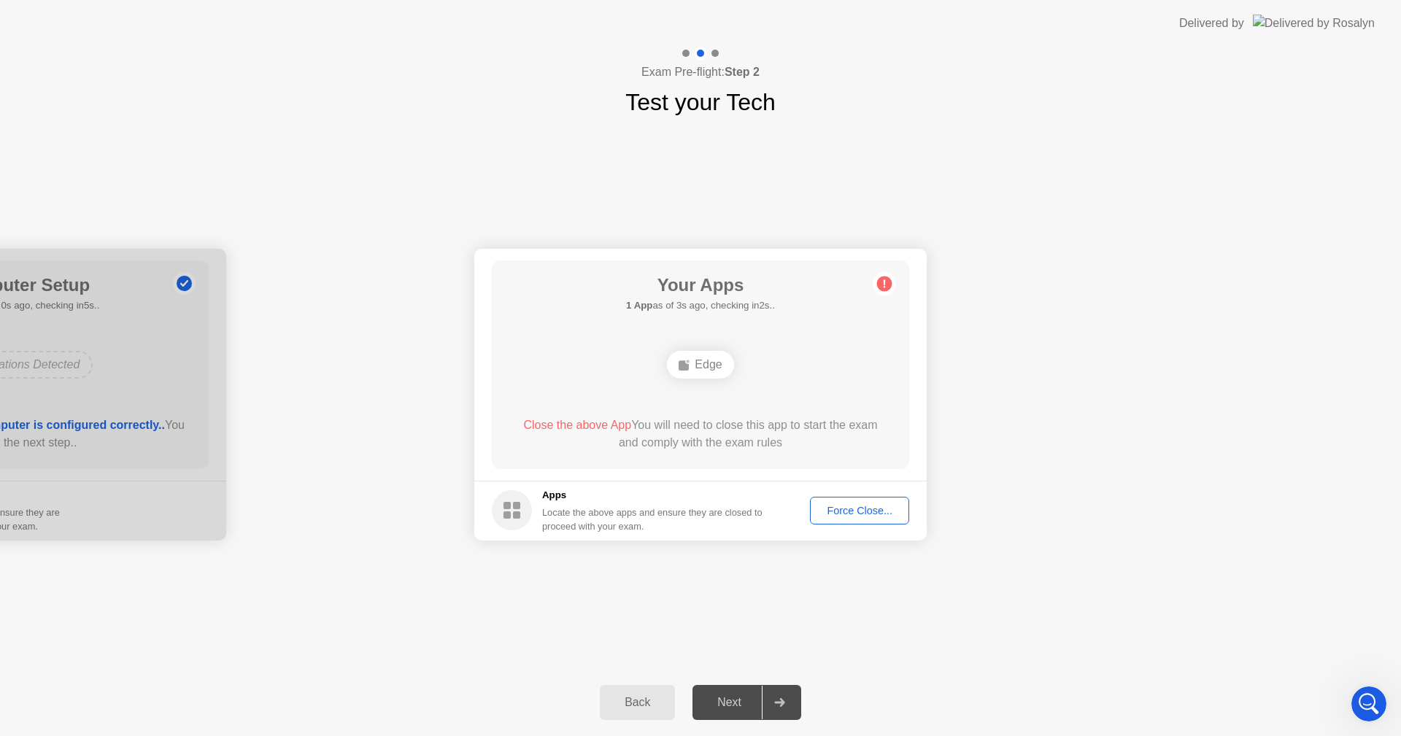
scroll to position [0, 0]
click at [1368, 687] on div "Open Intercom Messenger" at bounding box center [1366, 702] width 48 height 48
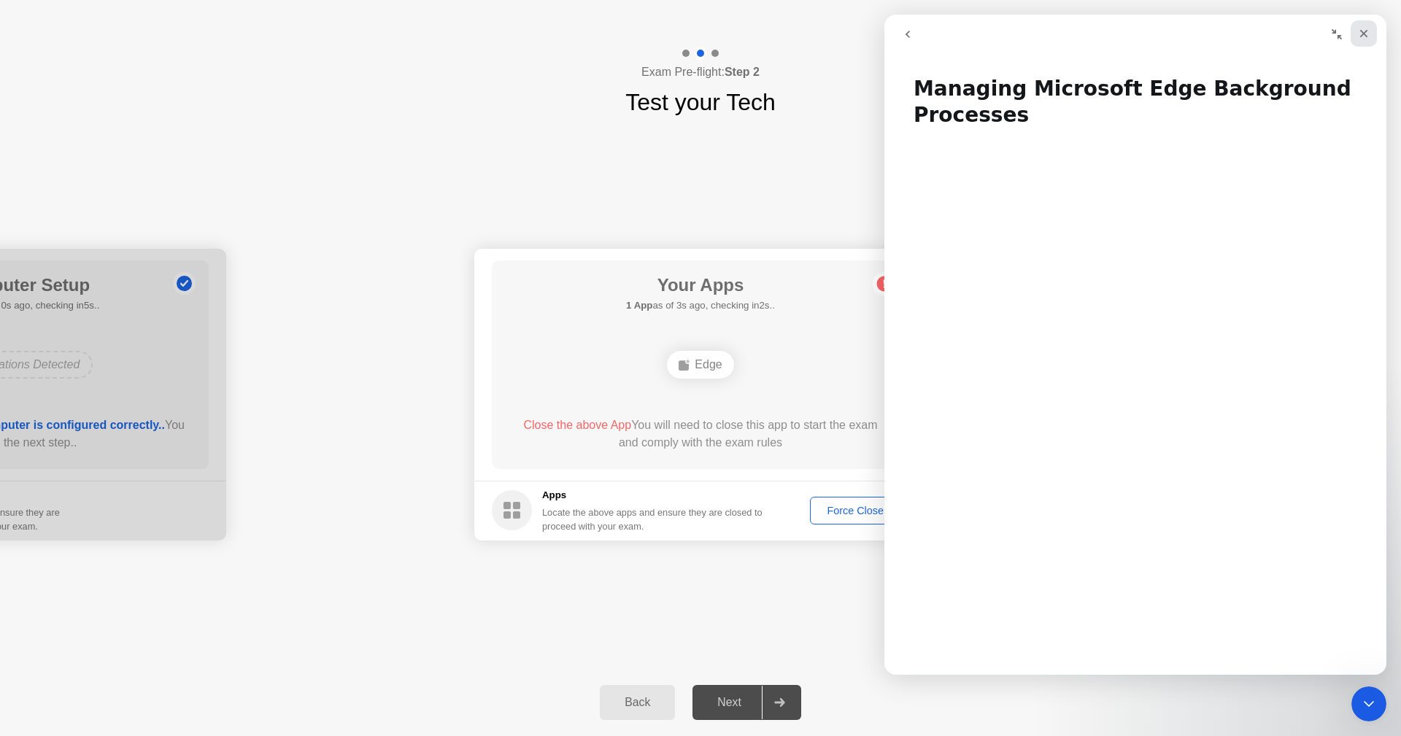
click at [1362, 31] on icon "Close" at bounding box center [1364, 34] width 8 height 8
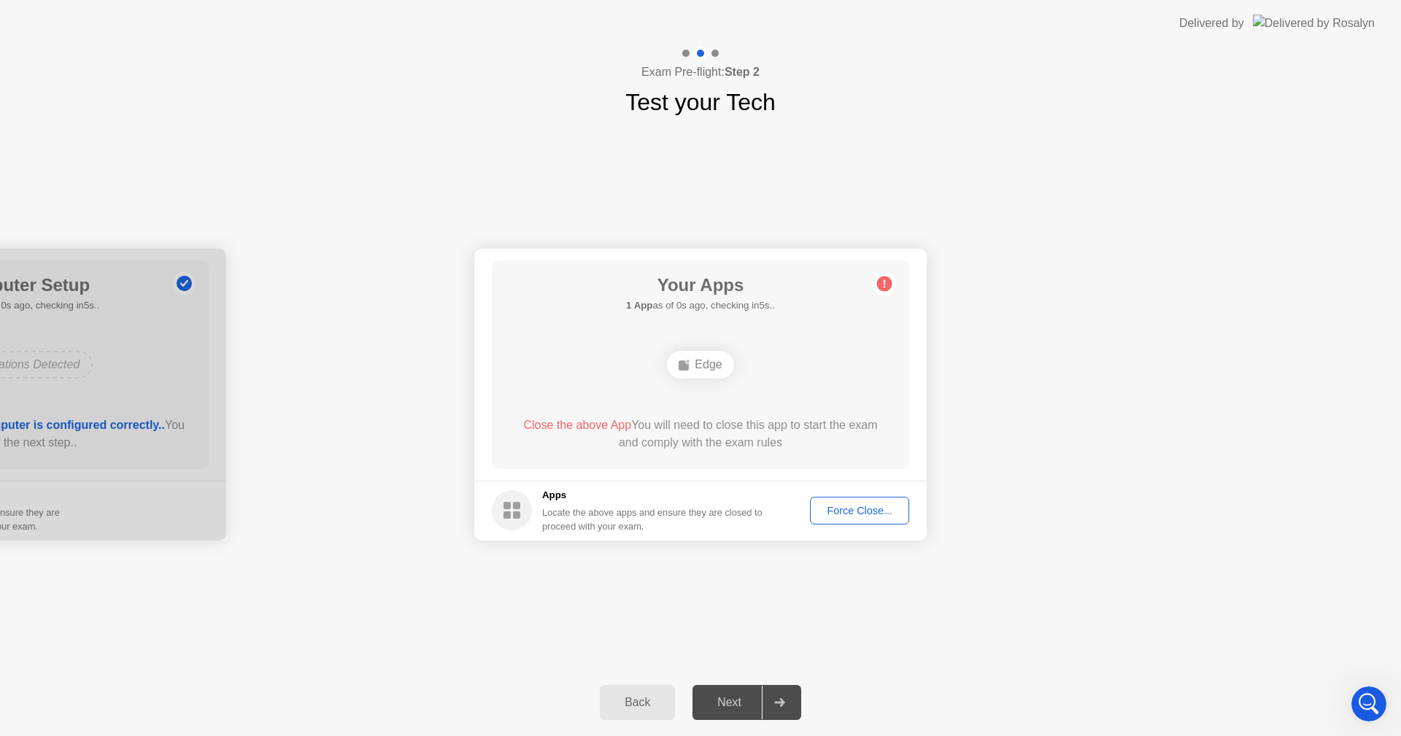
click at [554, 494] on h5 "Apps" at bounding box center [652, 495] width 221 height 15
click at [881, 278] on circle at bounding box center [884, 283] width 15 height 15
click at [708, 284] on h1 "Your Apps" at bounding box center [700, 285] width 137 height 26
click at [1360, 697] on icon "Open Intercom Messenger" at bounding box center [1367, 702] width 24 height 24
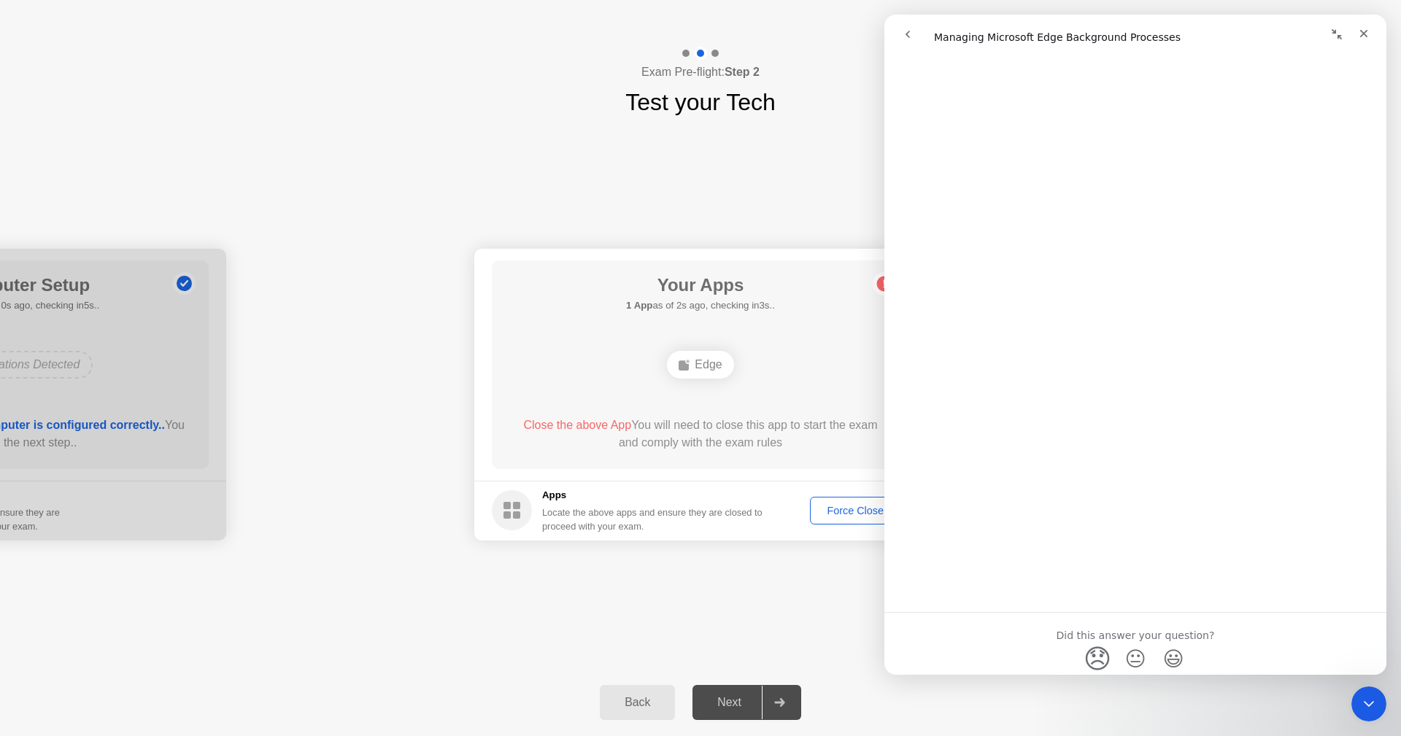
scroll to position [1267, 0]
click at [1364, 31] on icon "Close" at bounding box center [1364, 34] width 12 height 12
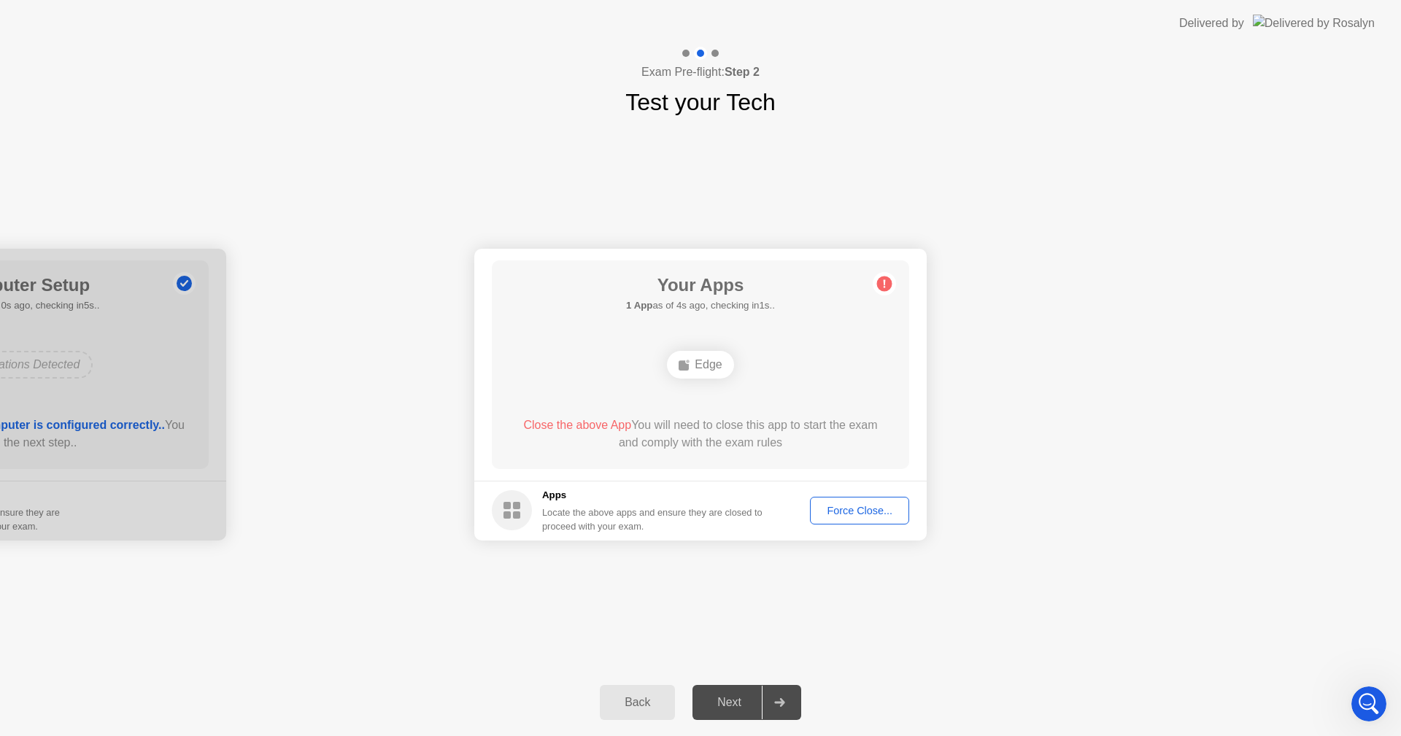
click at [638, 703] on div "Back" at bounding box center [637, 702] width 66 height 13
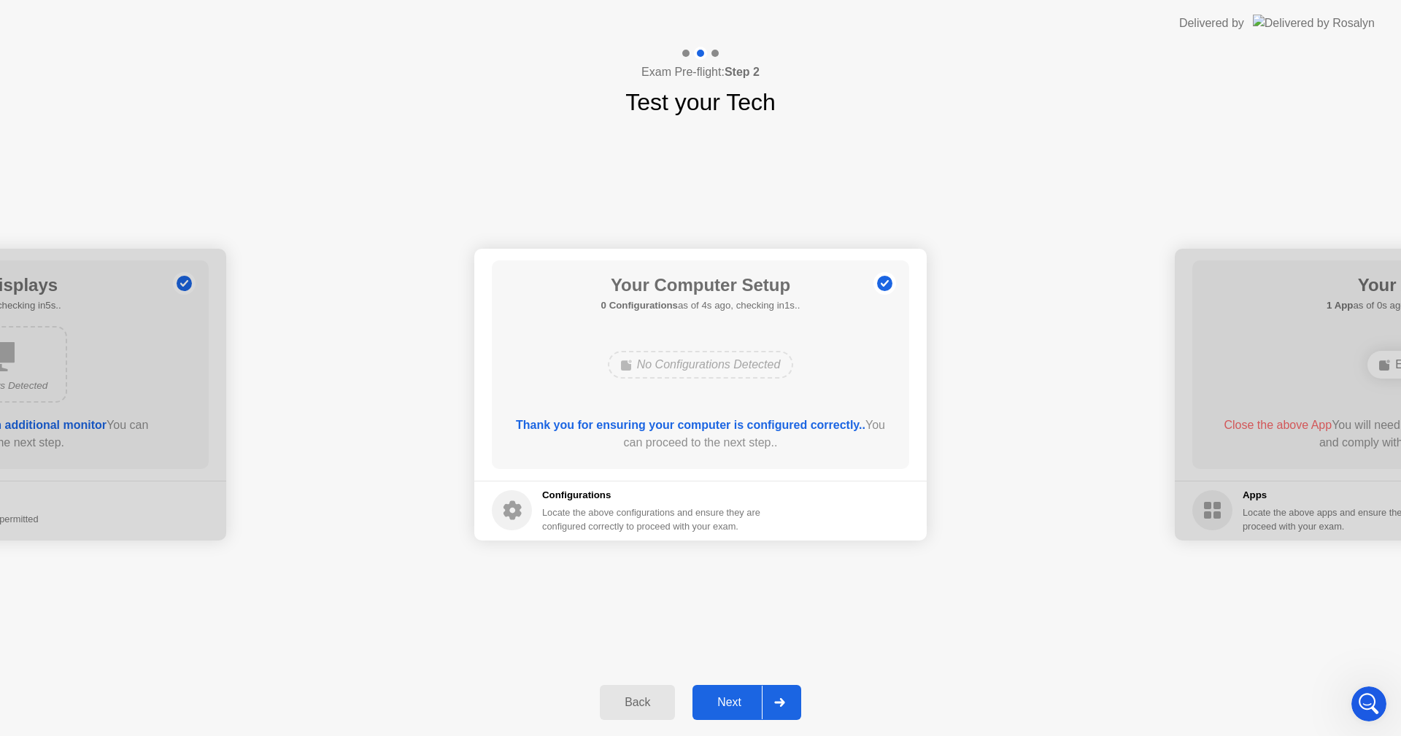
click at [722, 703] on div "Next" at bounding box center [729, 702] width 65 height 13
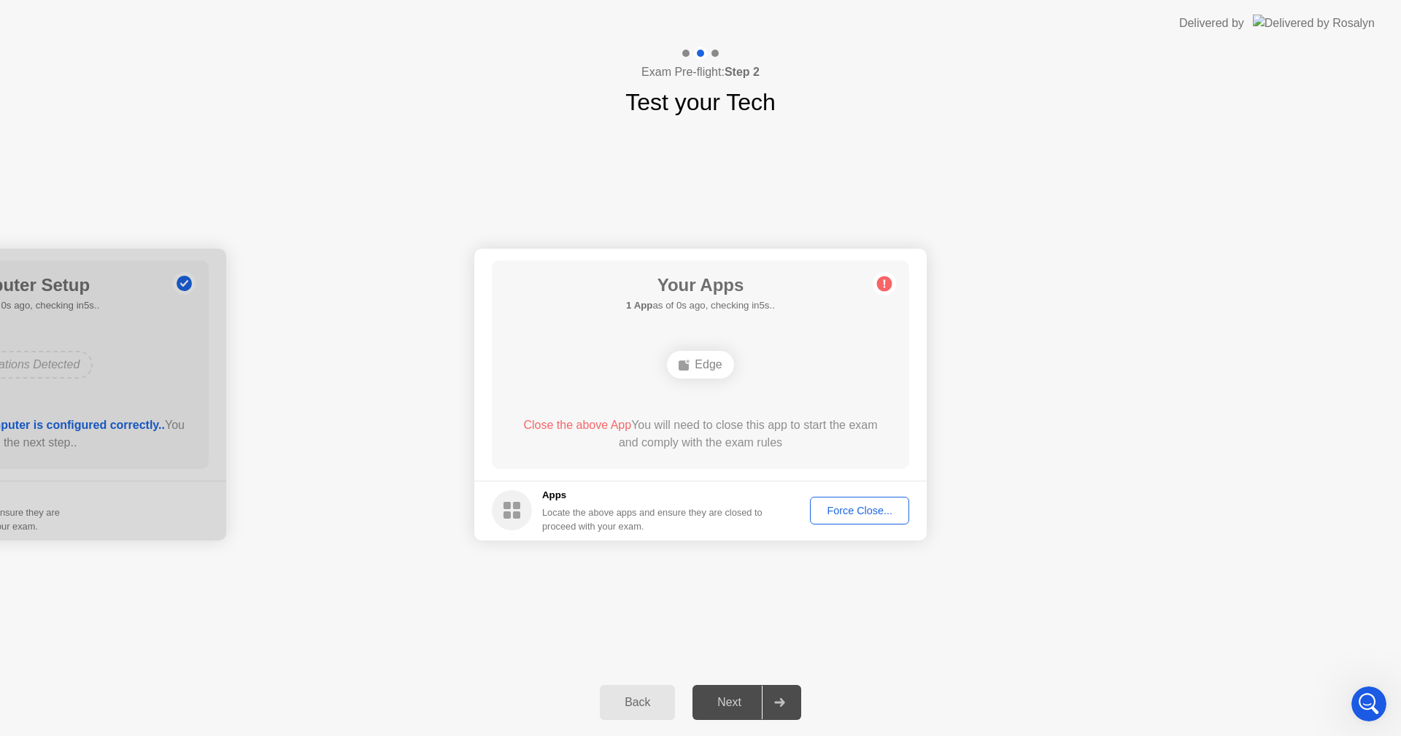
click at [689, 361] on ellipse at bounding box center [688, 361] width 4 height 4
click at [632, 708] on div "Back" at bounding box center [637, 702] width 66 height 13
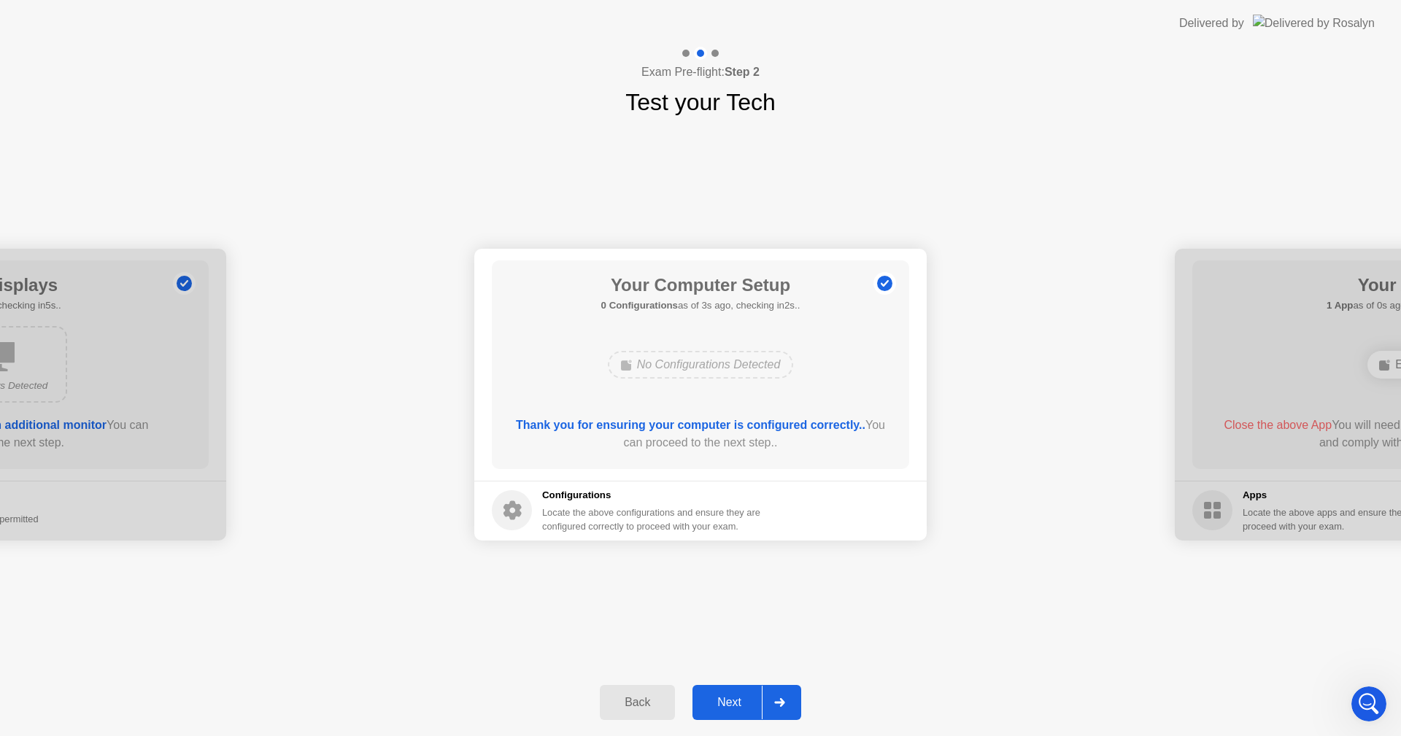
click at [733, 698] on div "Next" at bounding box center [729, 702] width 65 height 13
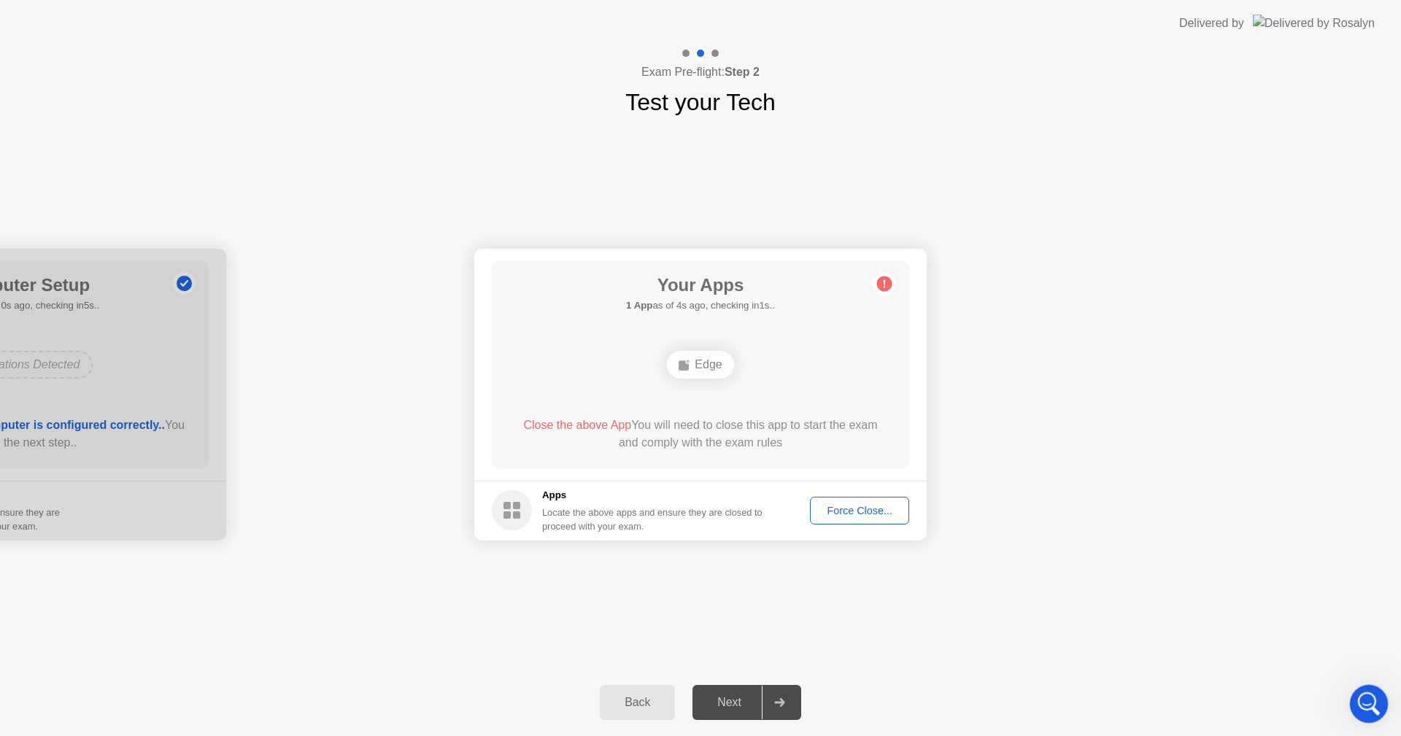
click at [1368, 695] on icon "Open Intercom Messenger" at bounding box center [1367, 702] width 24 height 24
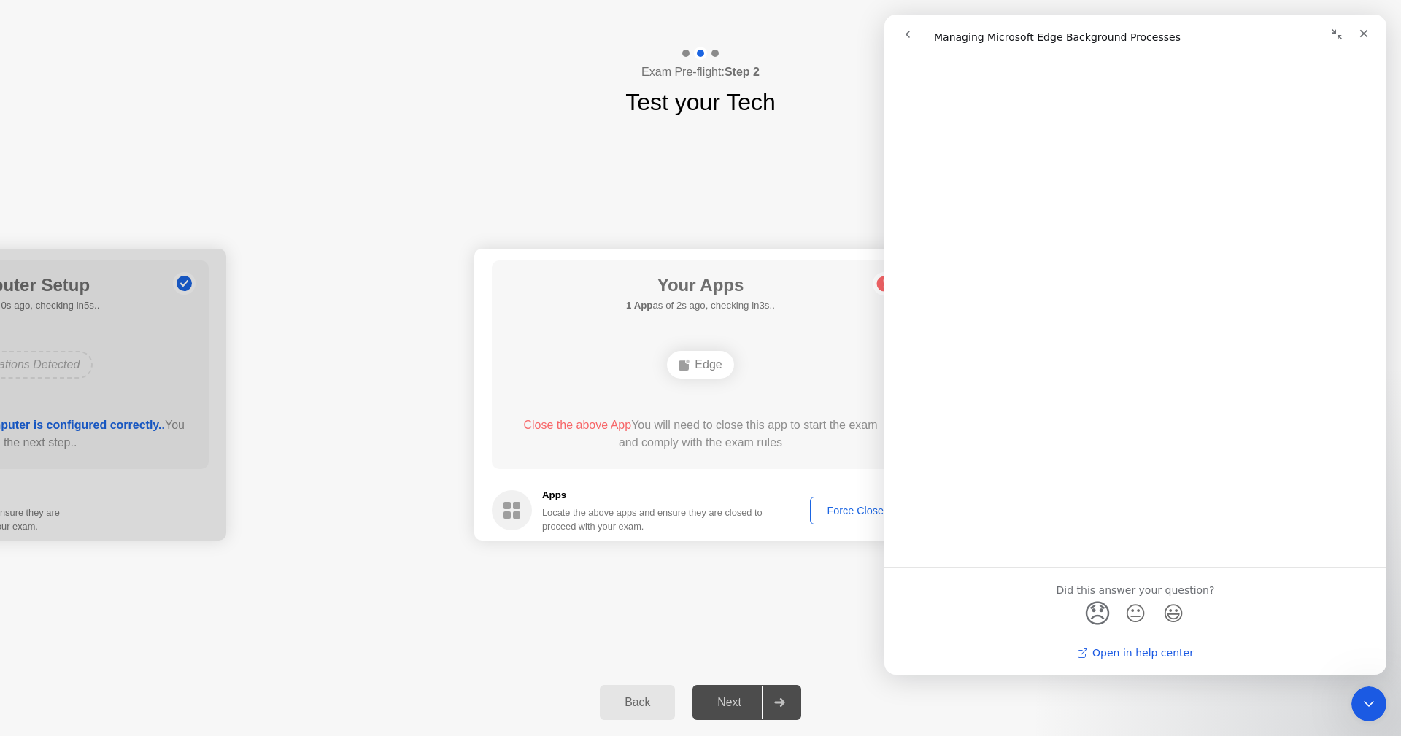
click at [1113, 651] on link "Open in help center" at bounding box center [1135, 653] width 117 height 12
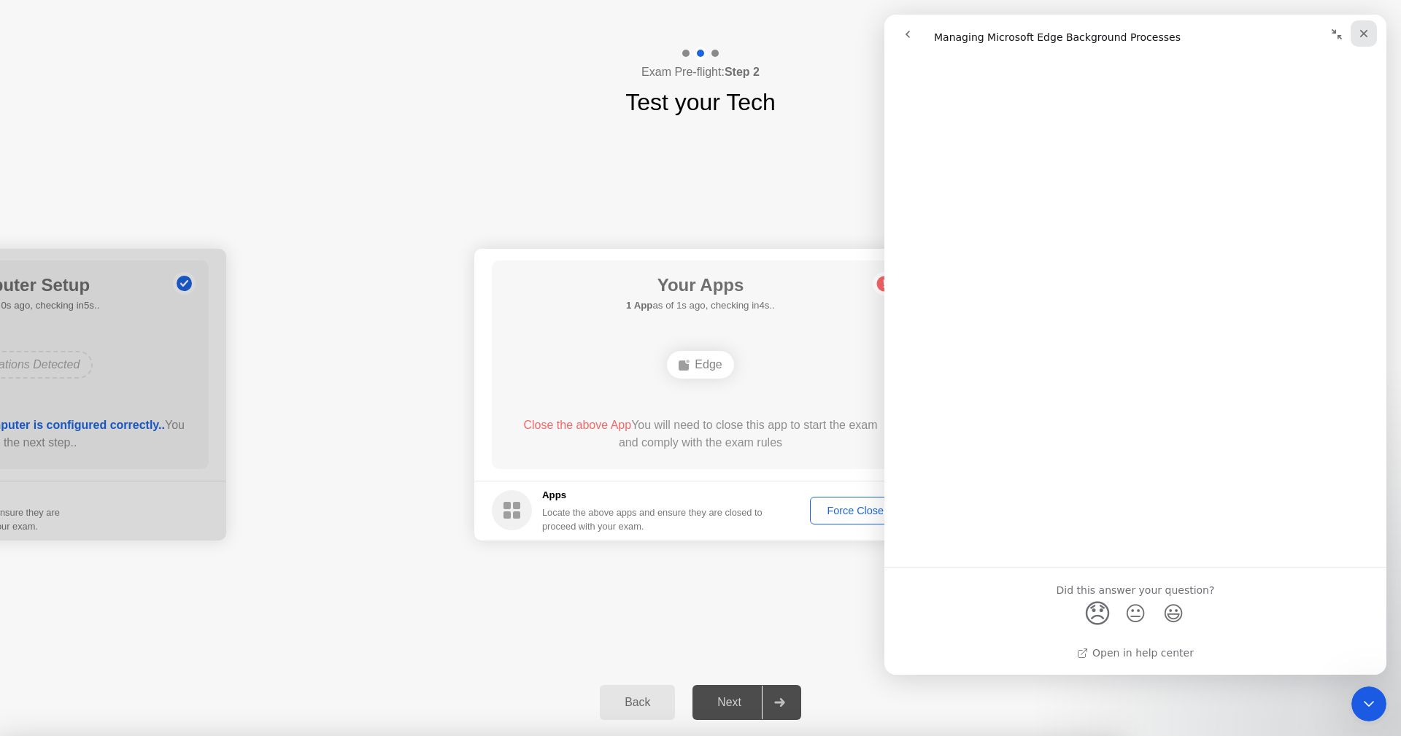
click at [1367, 31] on icon "Close" at bounding box center [1364, 34] width 12 height 12
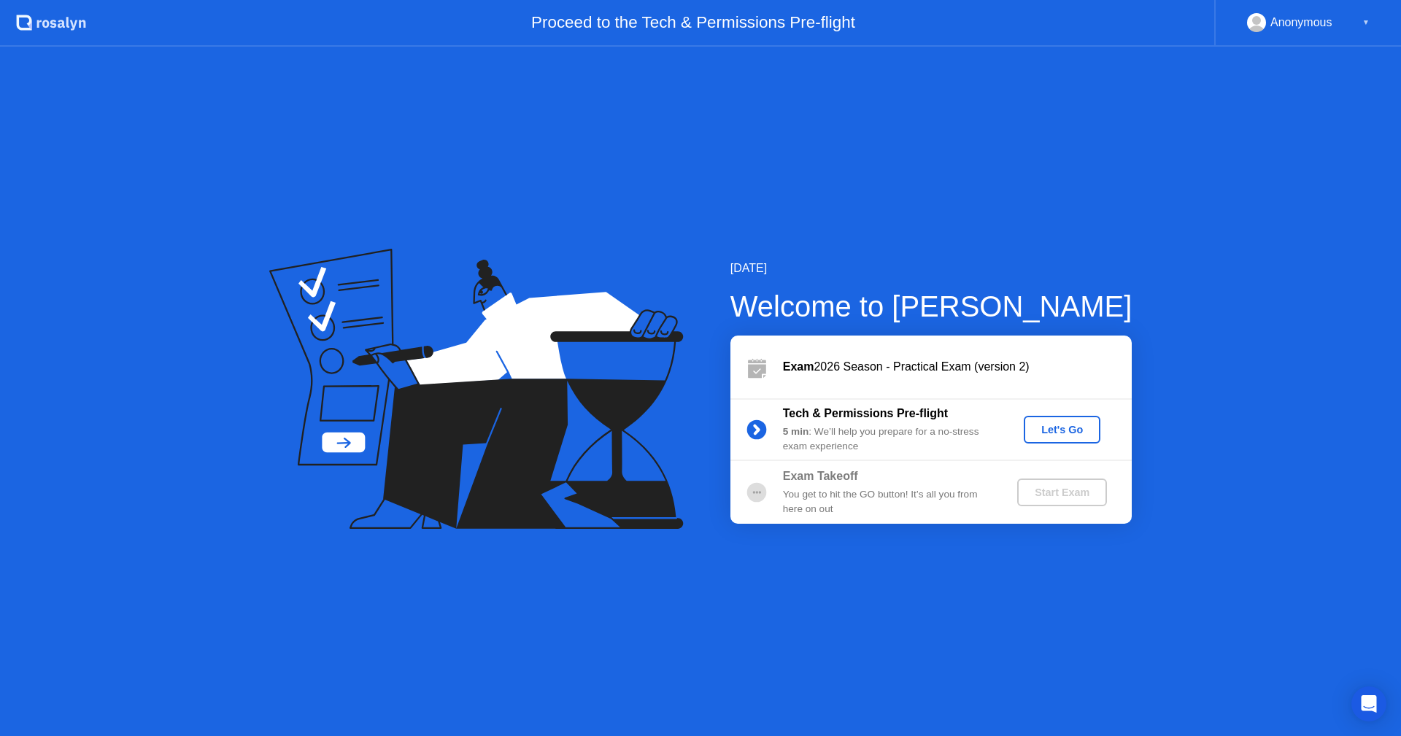
click at [1045, 428] on div "Let's Go" at bounding box center [1061, 430] width 65 height 12
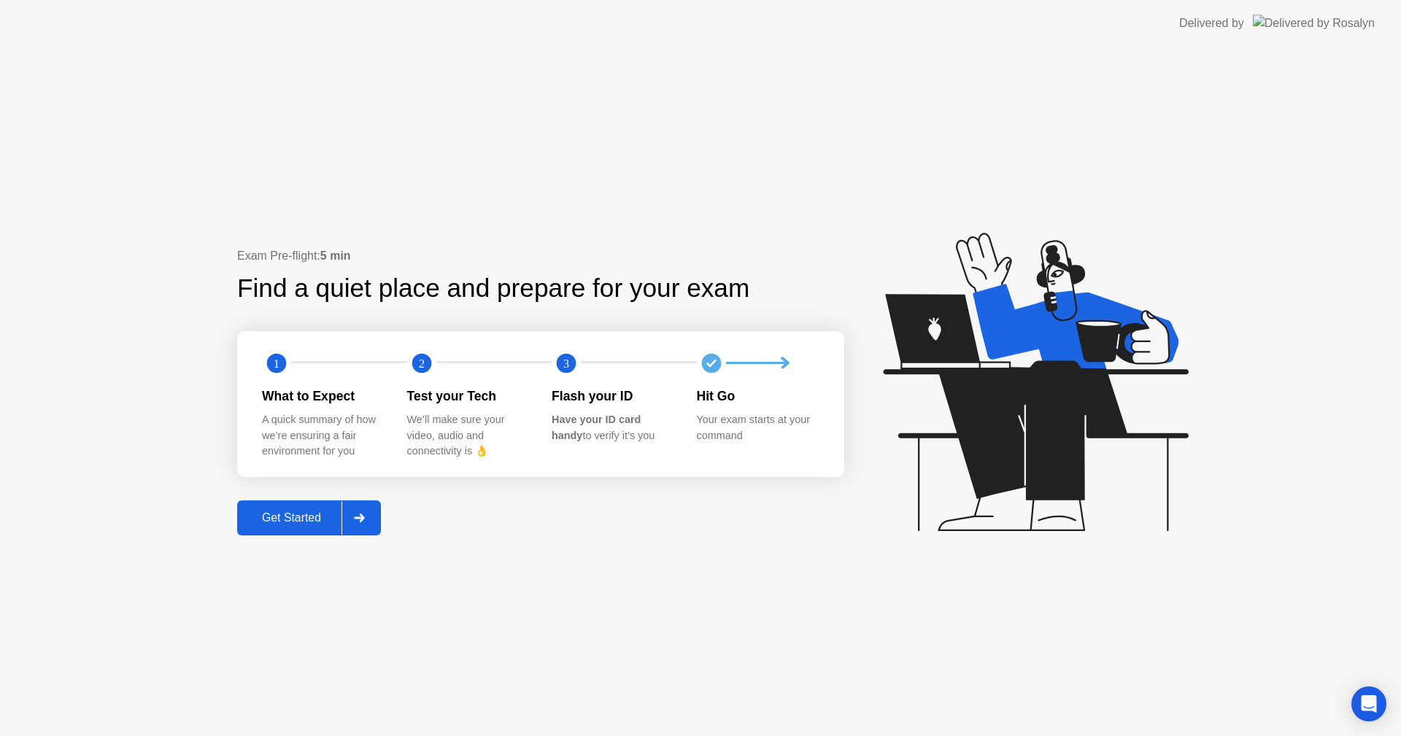
click at [281, 507] on button "Get Started" at bounding box center [309, 517] width 144 height 35
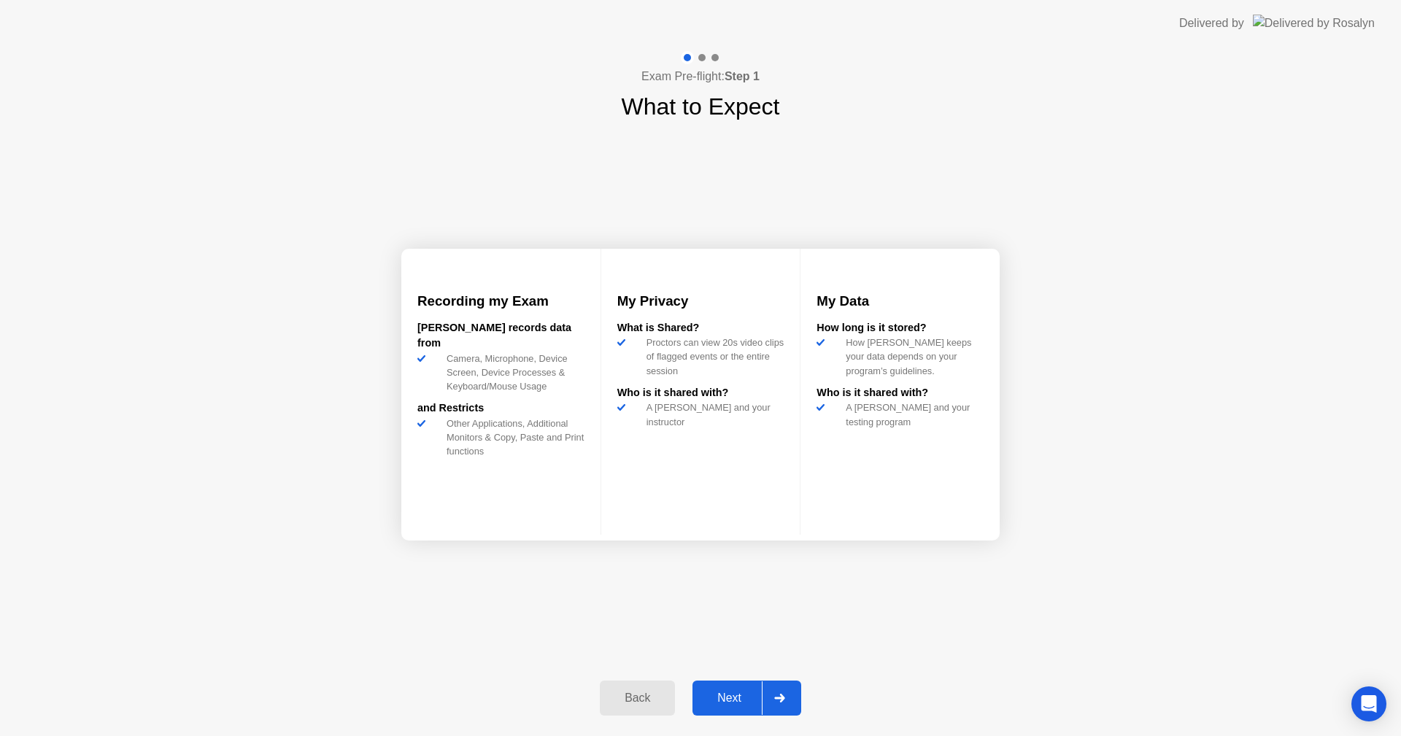
click at [733, 684] on button "Next" at bounding box center [746, 698] width 109 height 35
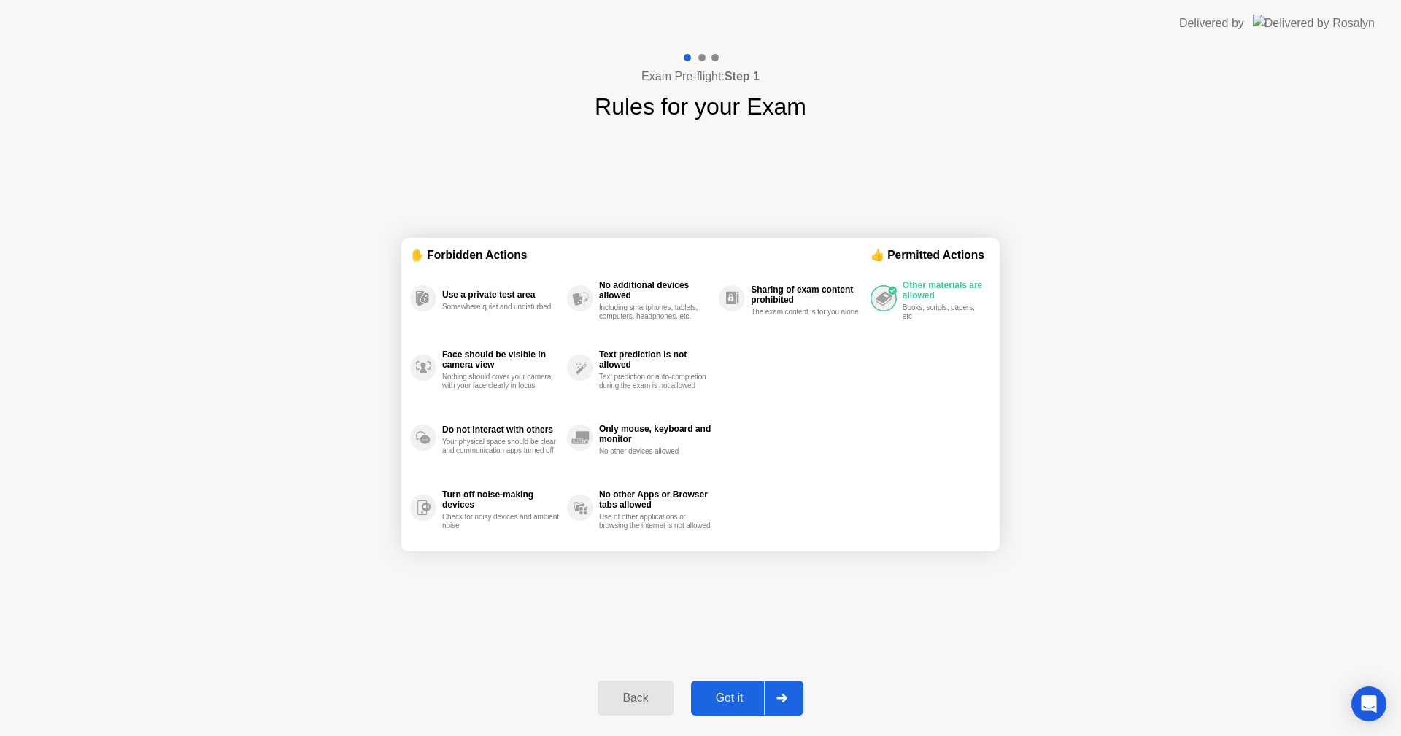
click at [733, 684] on button "Got it" at bounding box center [747, 698] width 112 height 35
select select "**********"
select select "*******"
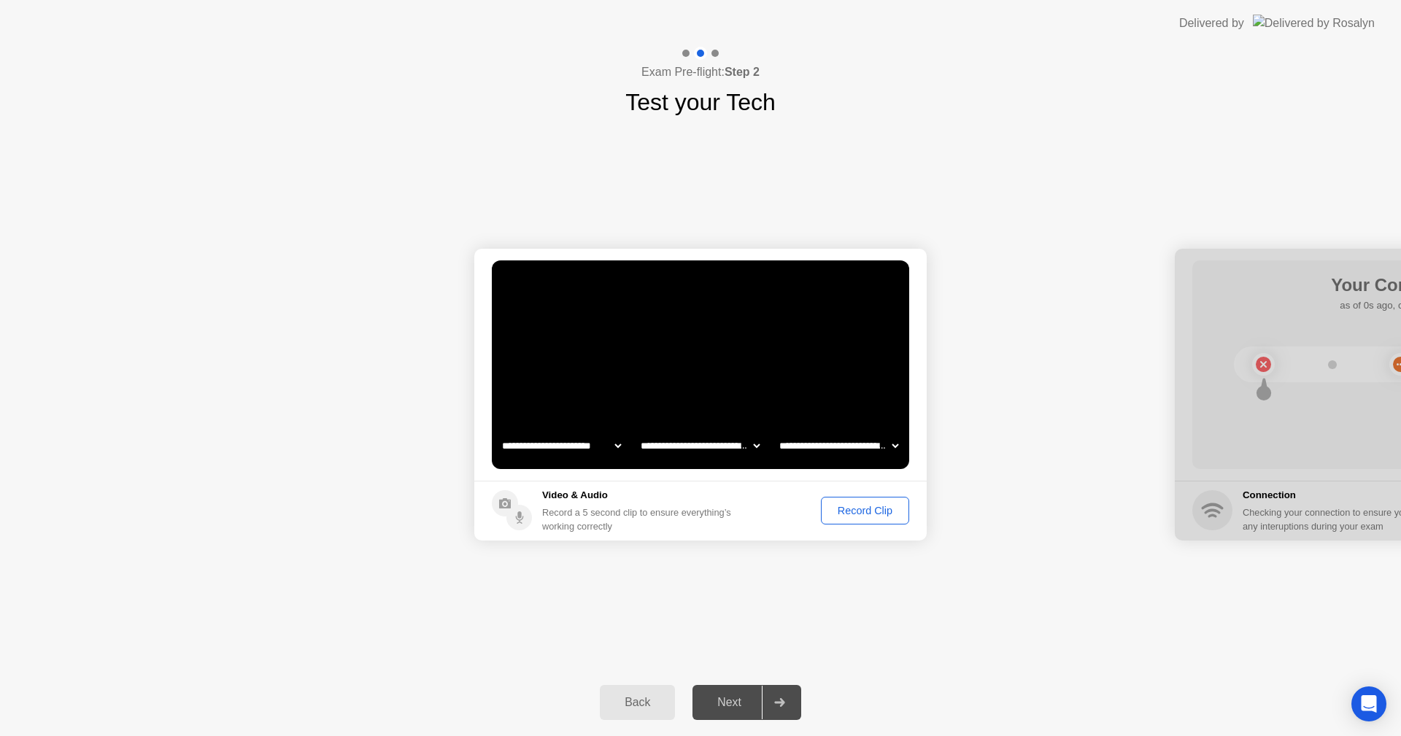
click at [862, 505] on div "Record Clip" at bounding box center [865, 511] width 78 height 12
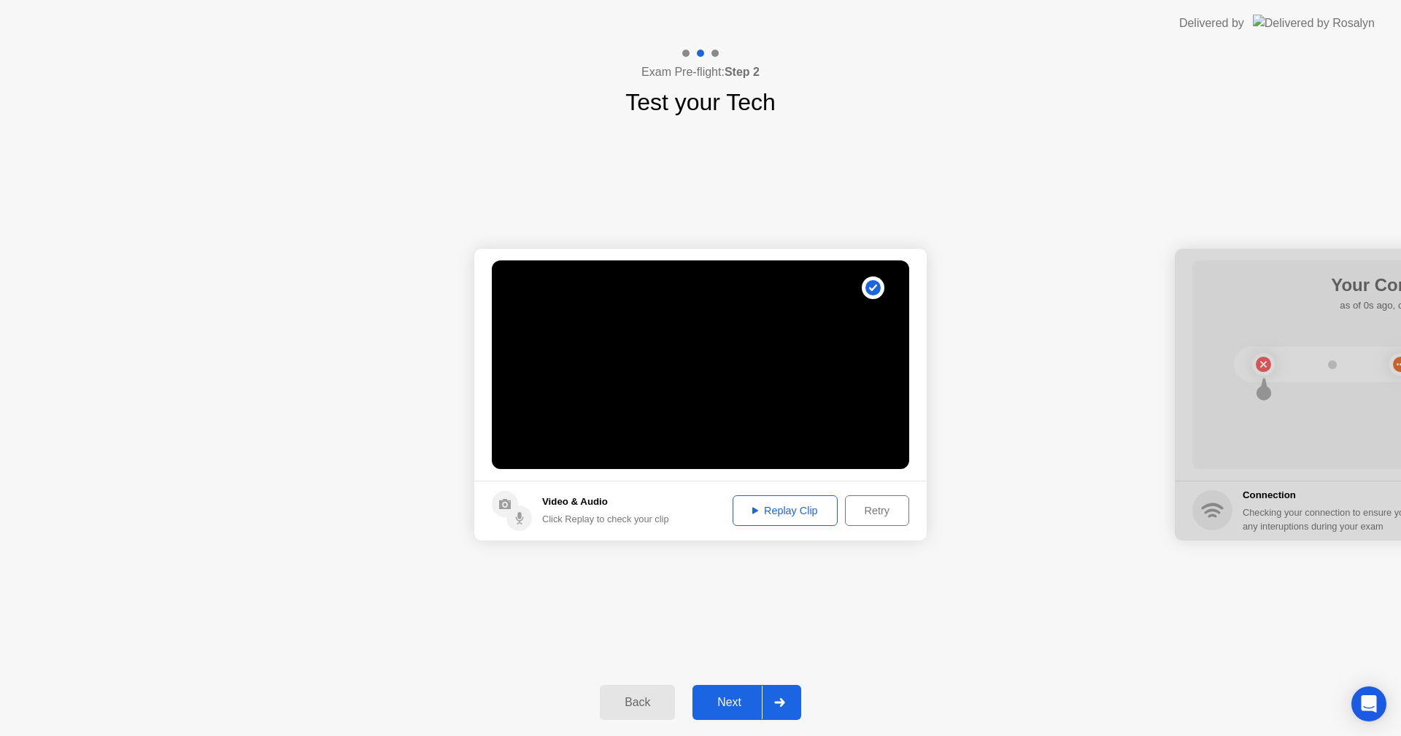
click at [772, 511] on div "Replay Clip" at bounding box center [785, 511] width 95 height 12
click at [724, 700] on div "Next" at bounding box center [729, 702] width 65 height 13
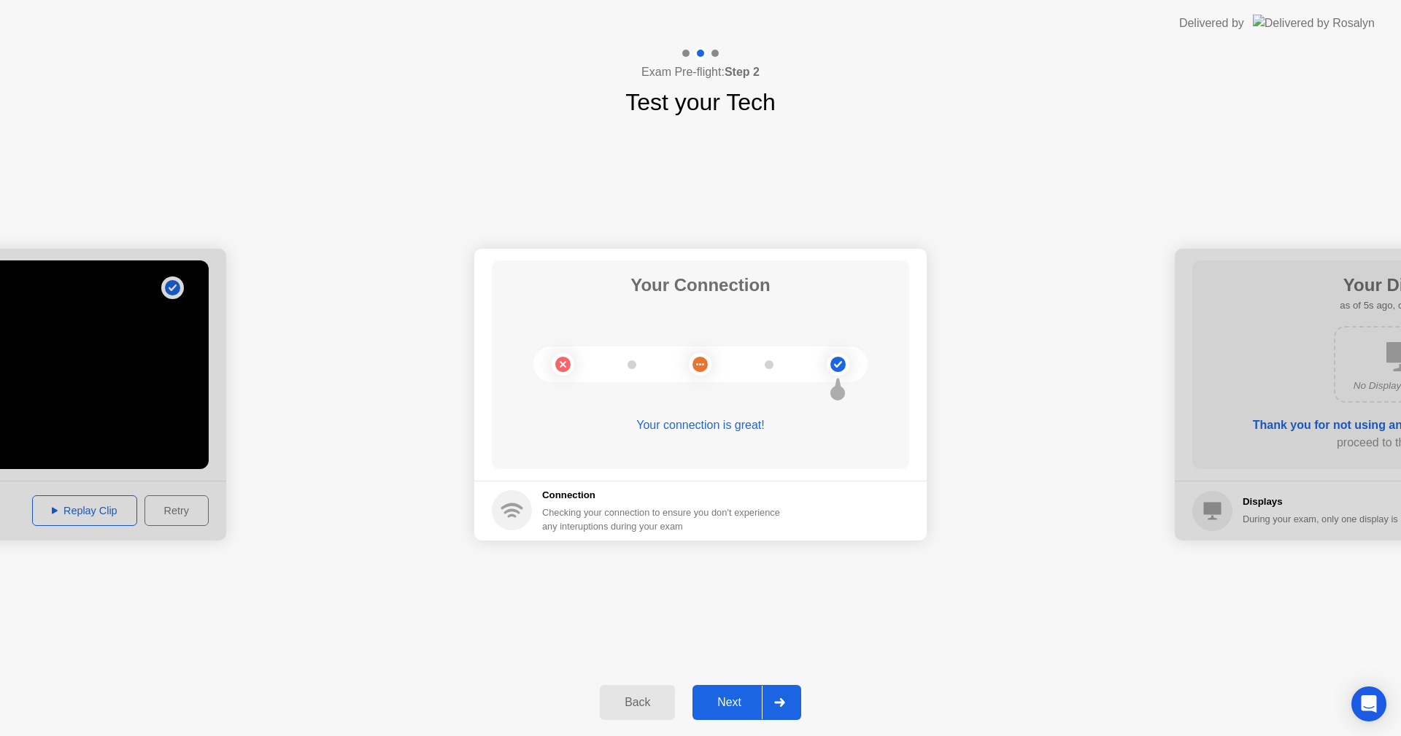
click at [729, 697] on div "Next" at bounding box center [729, 702] width 65 height 13
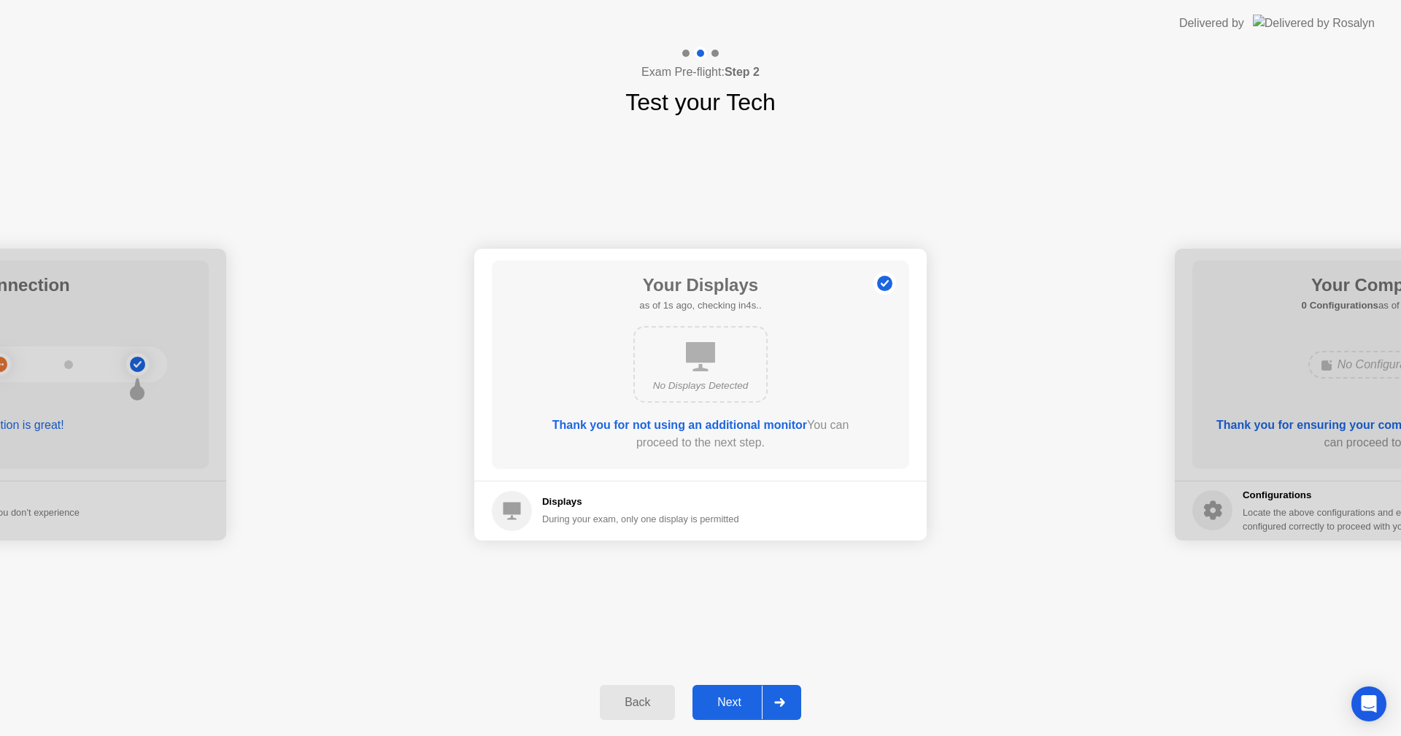
click at [729, 697] on div "Next" at bounding box center [729, 702] width 65 height 13
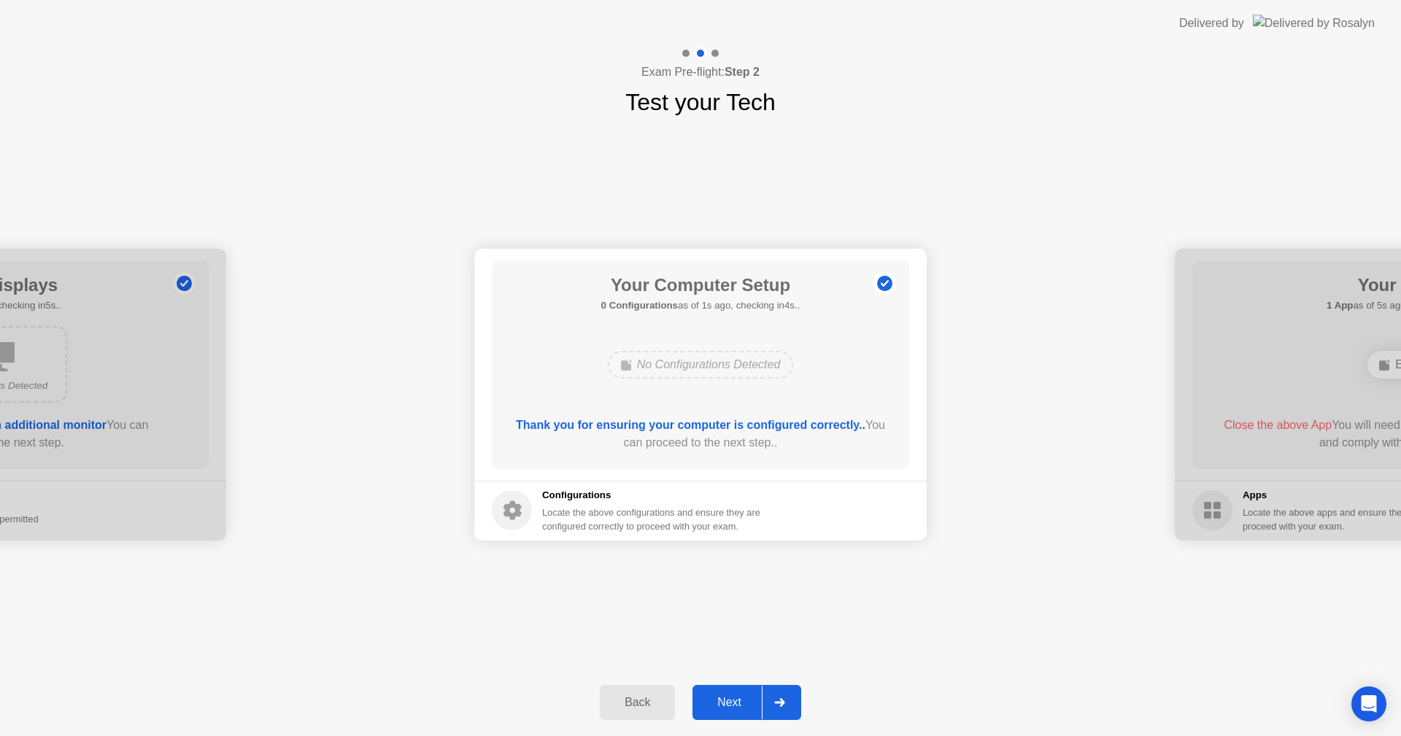
click at [729, 697] on div "Next" at bounding box center [729, 702] width 65 height 13
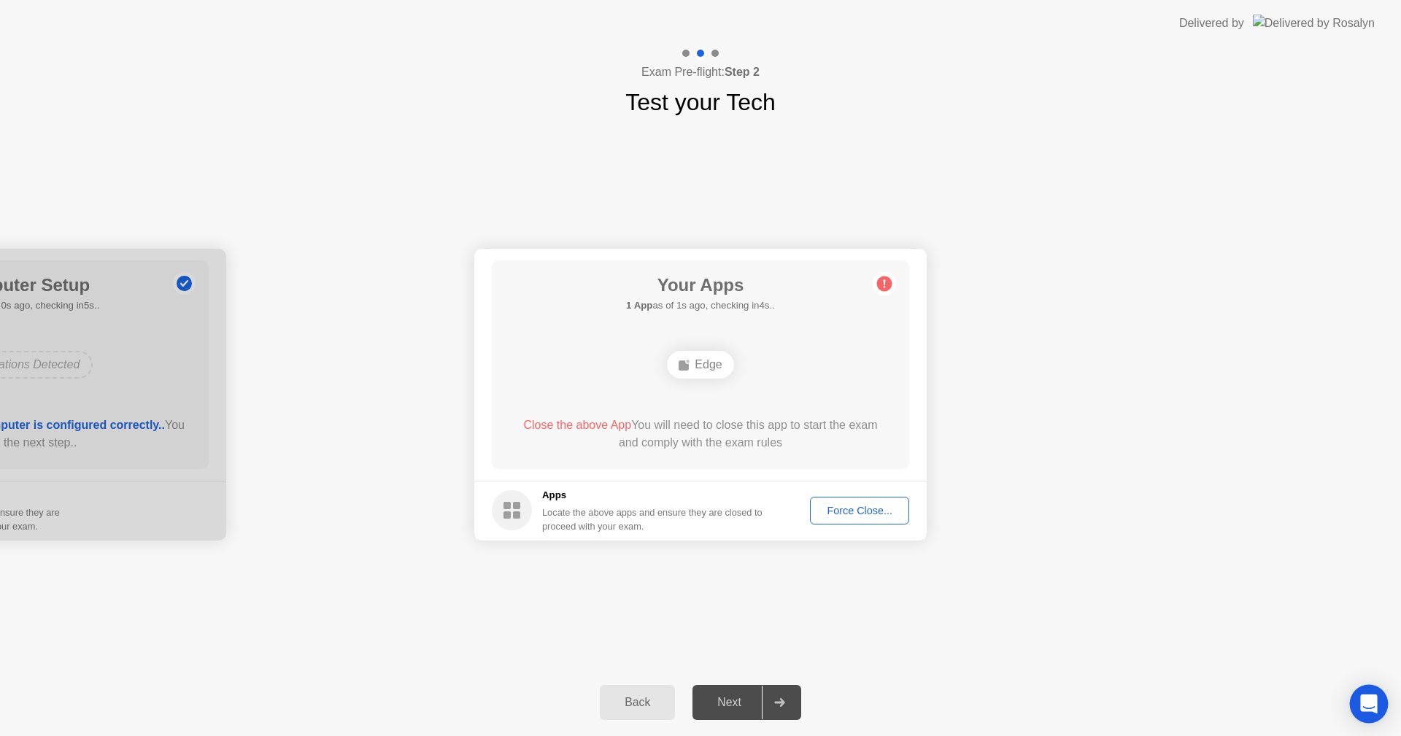
click at [1367, 695] on div "Open Intercom Messenger" at bounding box center [1369, 704] width 39 height 39
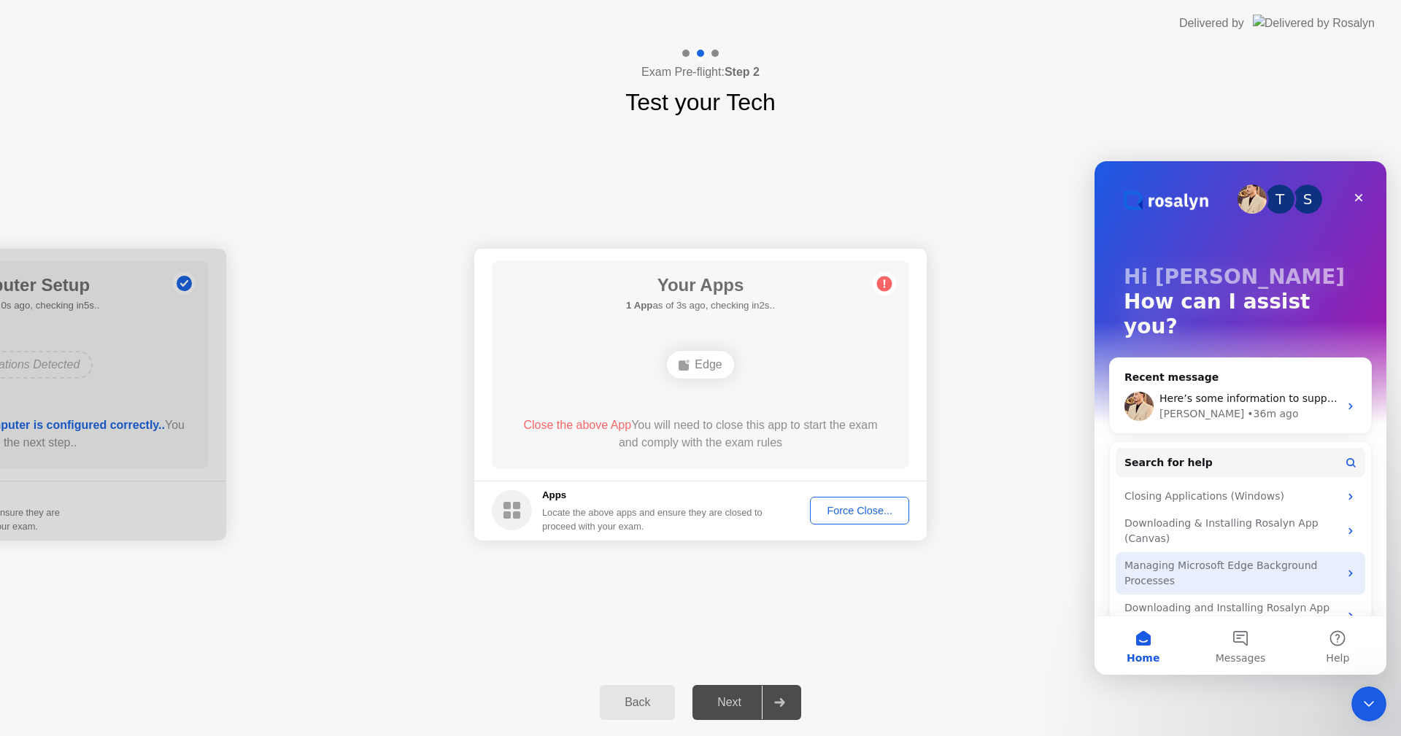
click at [1154, 558] on div "Managing Microsoft Edge Background Processes" at bounding box center [1231, 573] width 214 height 31
